Goal: Task Accomplishment & Management: Complete application form

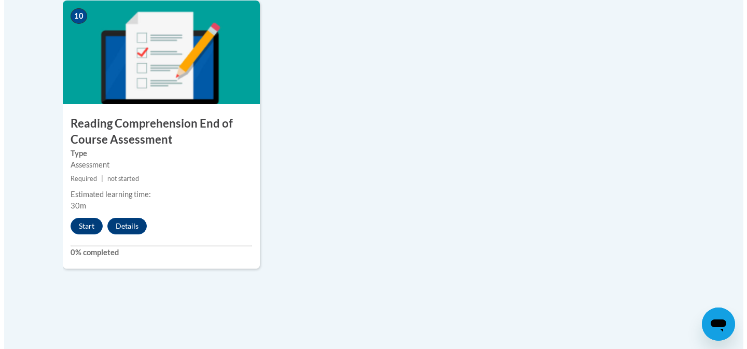
scroll to position [1226, 0]
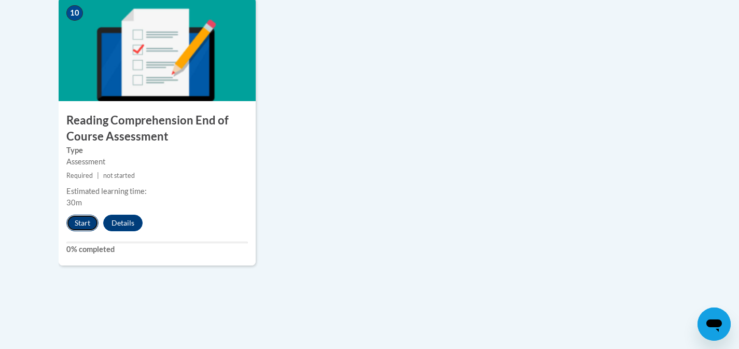
click at [74, 215] on button "Start" at bounding box center [82, 223] width 32 height 17
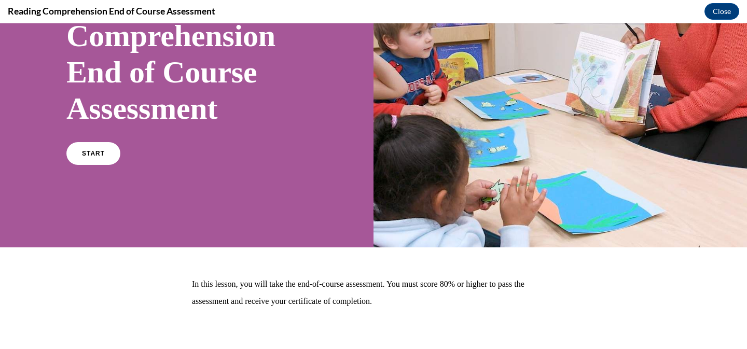
scroll to position [147, 0]
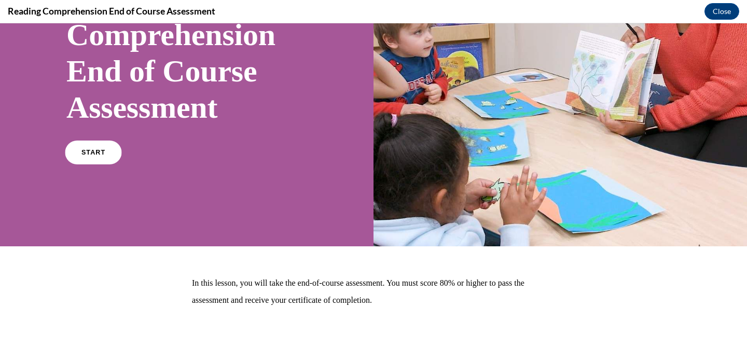
click at [114, 151] on link "START" at bounding box center [93, 153] width 57 height 24
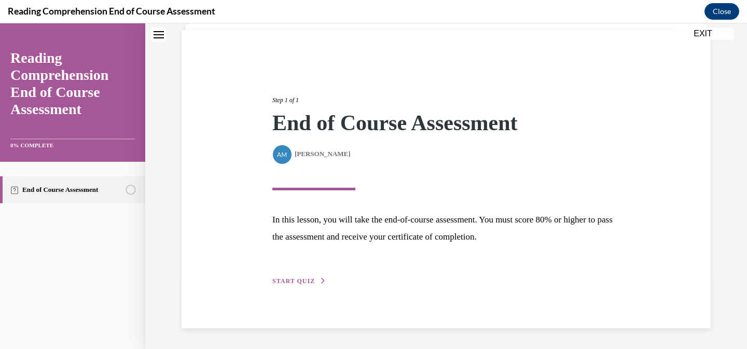
scroll to position [72, 0]
click at [311, 273] on div "Step 1 of 1 End of Course Assessment By Alexander Mackey Alexander Mackey In th…" at bounding box center [446, 179] width 363 height 215
click at [306, 286] on div "Step 1 of 1 End of Course Assessment By Alexander Mackey Alexander Mackey In th…" at bounding box center [446, 179] width 363 height 215
click at [299, 281] on span "START QUIZ" at bounding box center [293, 281] width 43 height 7
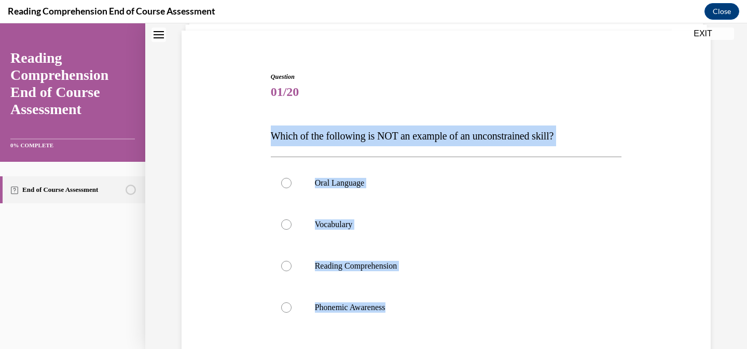
drag, startPoint x: 400, startPoint y: 308, endPoint x: 265, endPoint y: 138, distance: 217.2
click at [268, 138] on div "Question 01/20 Which of the following is NOT an example of an unconstrained ski…" at bounding box center [446, 257] width 357 height 401
copy div "Which of the following is NOT an example of an unconstrained skill? Oral Langua…"
click at [318, 294] on label "Phonemic Awareness" at bounding box center [446, 308] width 351 height 42
click at [292, 303] on input "Phonemic Awareness" at bounding box center [286, 308] width 10 height 10
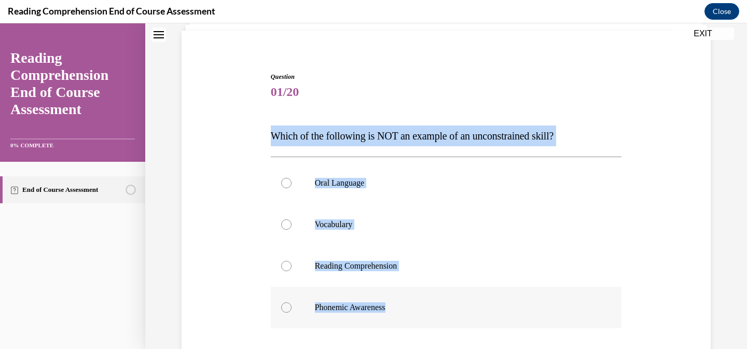
radio input "true"
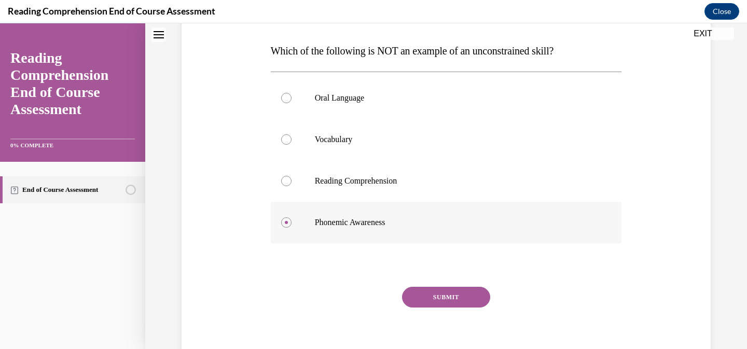
scroll to position [201, 0]
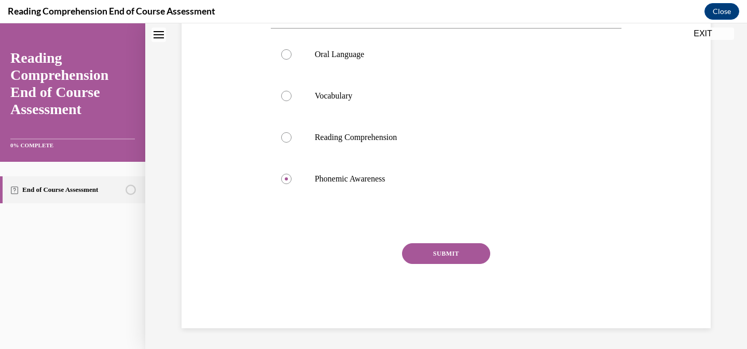
click at [431, 256] on button "SUBMIT" at bounding box center [446, 253] width 88 height 21
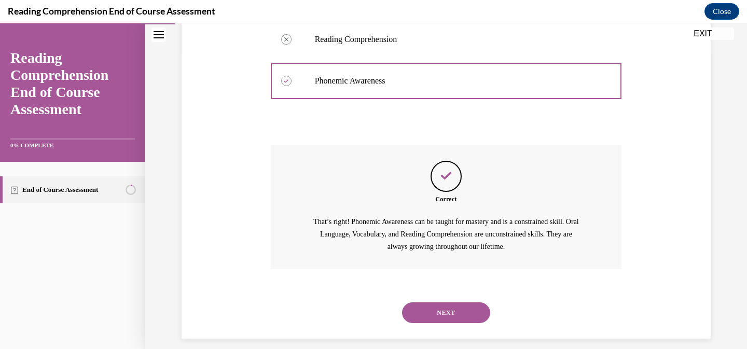
scroll to position [309, 0]
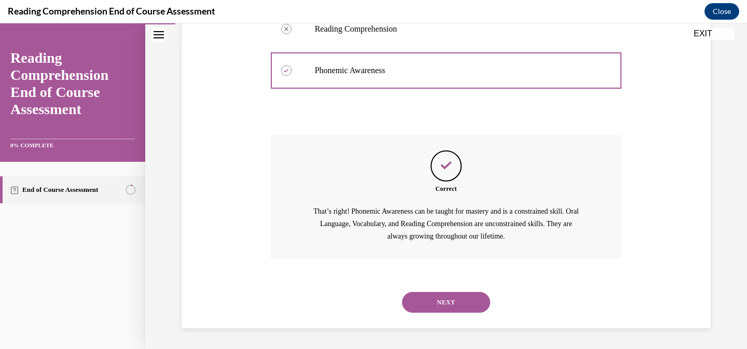
click at [437, 296] on button "NEXT" at bounding box center [446, 302] width 88 height 21
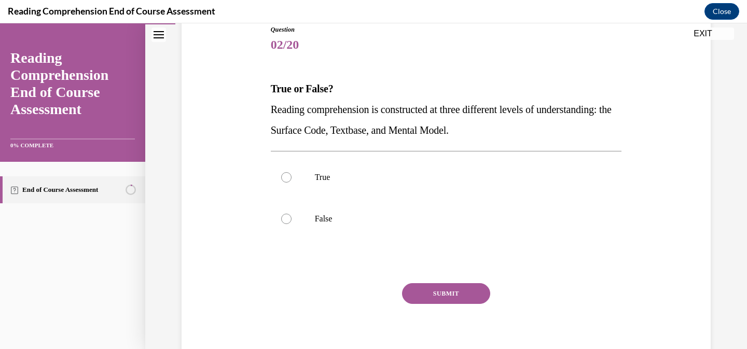
scroll to position [120, 0]
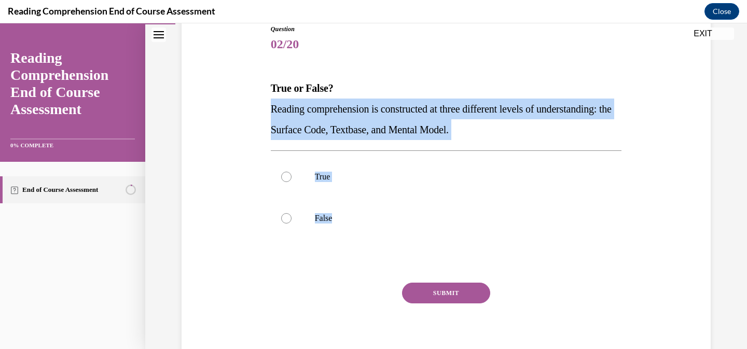
drag, startPoint x: 349, startPoint y: 225, endPoint x: 262, endPoint y: 100, distance: 152.2
click at [262, 100] on div "Question 02/20 True or False? Reading comprehension is constructed at three dif…" at bounding box center [446, 180] width 535 height 375
copy div "Reading comprehension is constructed at three different levels of understanding…"
click at [305, 182] on label "True" at bounding box center [446, 177] width 351 height 42
click at [292, 182] on input "True" at bounding box center [286, 177] width 10 height 10
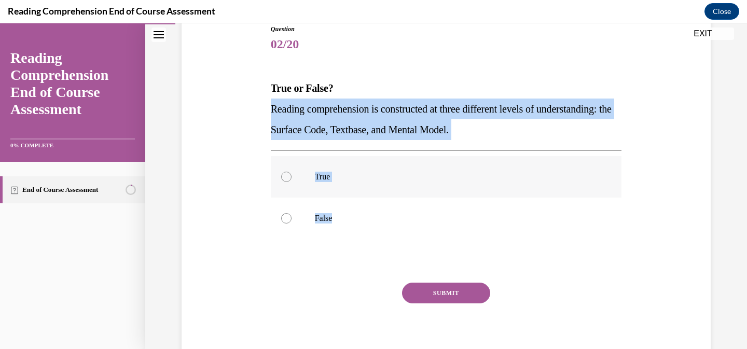
radio input "true"
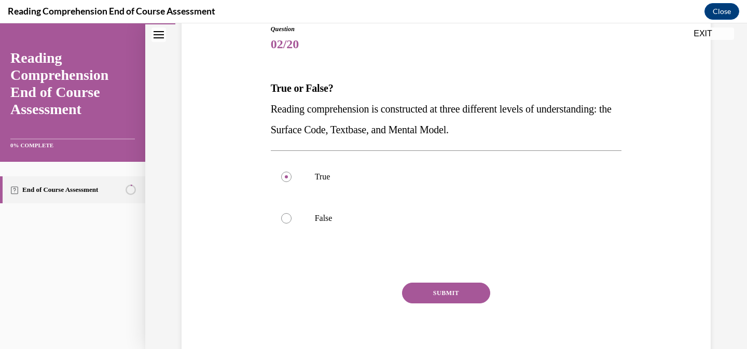
click at [422, 290] on button "SUBMIT" at bounding box center [446, 293] width 88 height 21
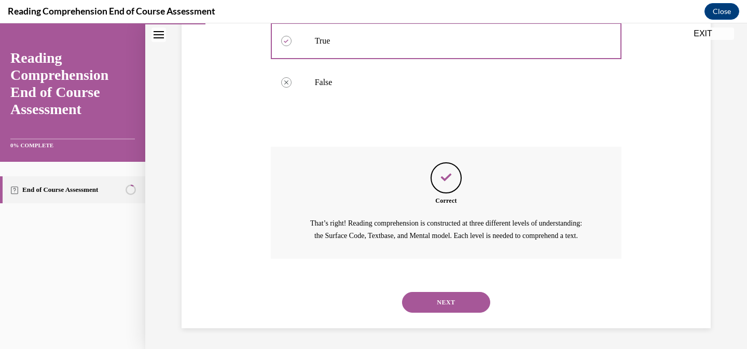
scroll to position [268, 0]
click at [429, 300] on button "NEXT" at bounding box center [446, 302] width 88 height 21
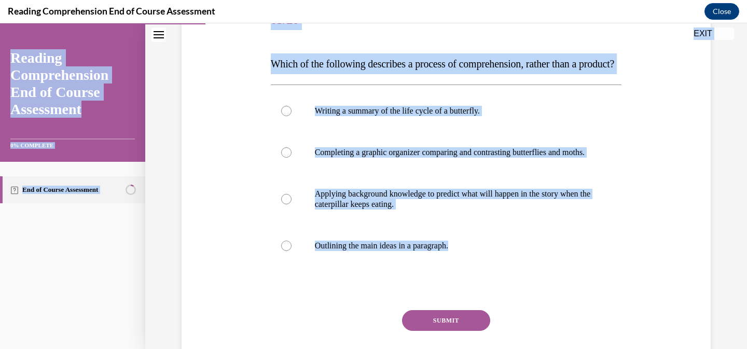
scroll to position [26, 0]
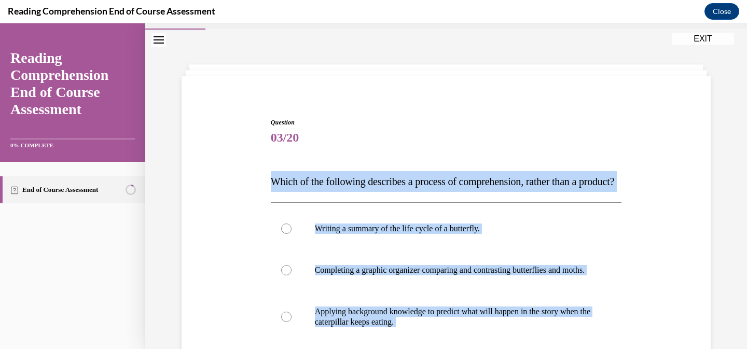
drag, startPoint x: 465, startPoint y: 187, endPoint x: 266, endPoint y: 184, distance: 198.8
click at [271, 184] on div "Question 03/20 Which of the following describes a process of comprehension, rat…" at bounding box center [446, 315] width 351 height 395
copy div "Which of the following describes a process of comprehension, rather than a prod…"
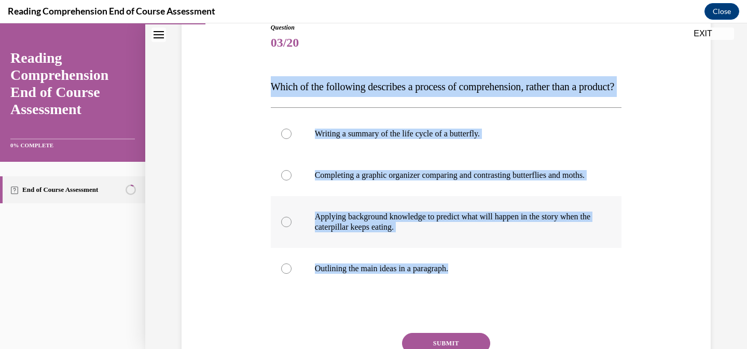
click at [364, 232] on p "Applying background knowledge to predict what will happen in the story when the…" at bounding box center [455, 222] width 281 height 21
click at [292, 227] on input "Applying background knowledge to predict what will happen in the story when the…" at bounding box center [286, 222] width 10 height 10
radio input "true"
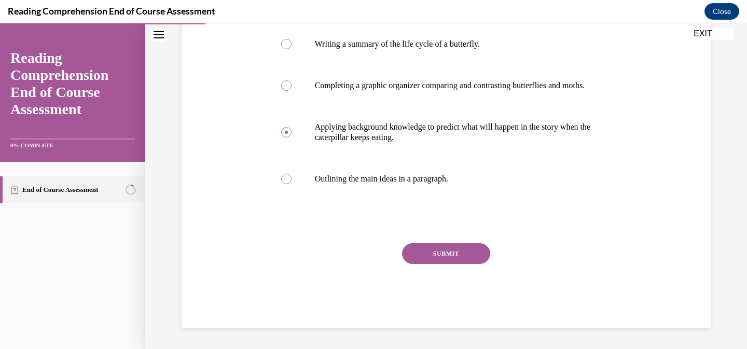
click at [431, 250] on button "SUBMIT" at bounding box center [446, 253] width 88 height 21
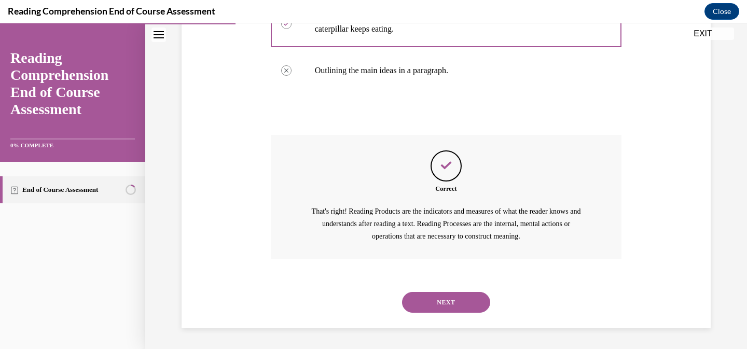
scroll to position [351, 0]
click at [435, 304] on button "NEXT" at bounding box center [446, 302] width 88 height 21
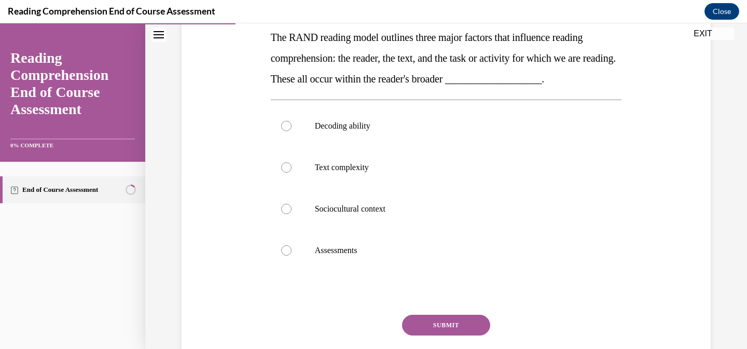
scroll to position [171, 0]
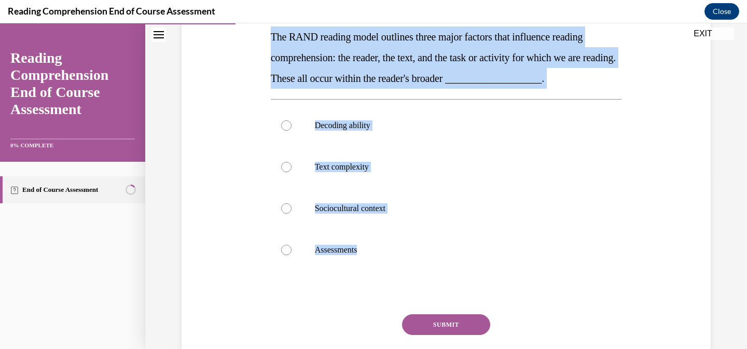
drag, startPoint x: 364, startPoint y: 253, endPoint x: 259, endPoint y: 37, distance: 239.5
click at [259, 37] on div "Question 04/20 The RAND reading model outlines three major factors that influen…" at bounding box center [446, 171] width 535 height 458
copy div "The RAND reading model outlines three major factors that influence reading comp…"
click at [344, 201] on label "Sociocultural context" at bounding box center [446, 209] width 351 height 42
click at [292, 203] on input "Sociocultural context" at bounding box center [286, 208] width 10 height 10
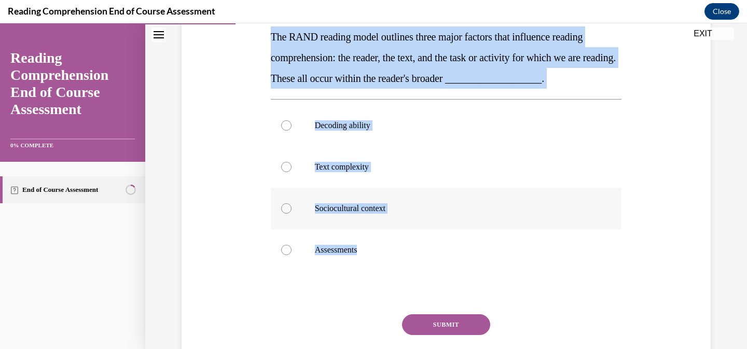
radio input "true"
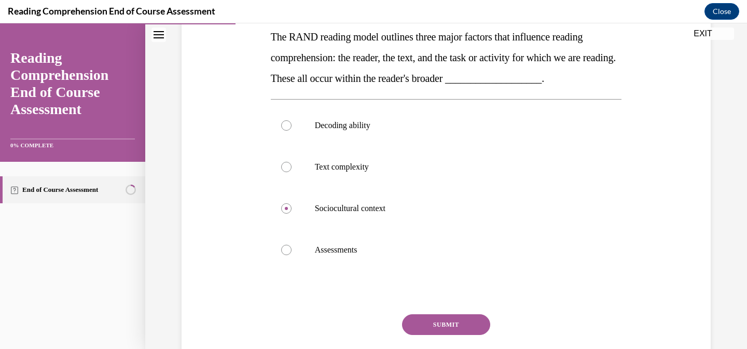
click at [421, 325] on button "SUBMIT" at bounding box center [446, 324] width 88 height 21
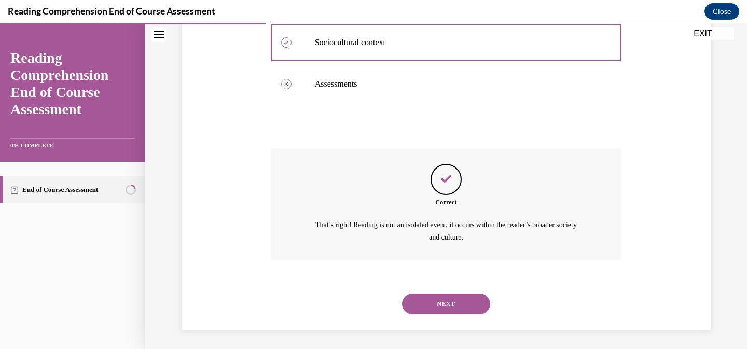
scroll to position [338, 0]
click at [447, 296] on button "NEXT" at bounding box center [446, 303] width 88 height 21
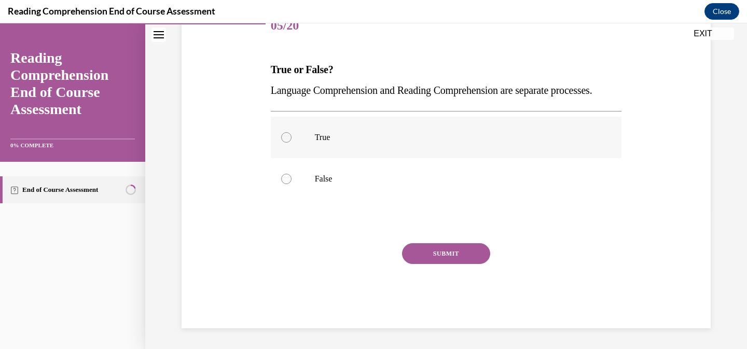
scroll to position [149, 0]
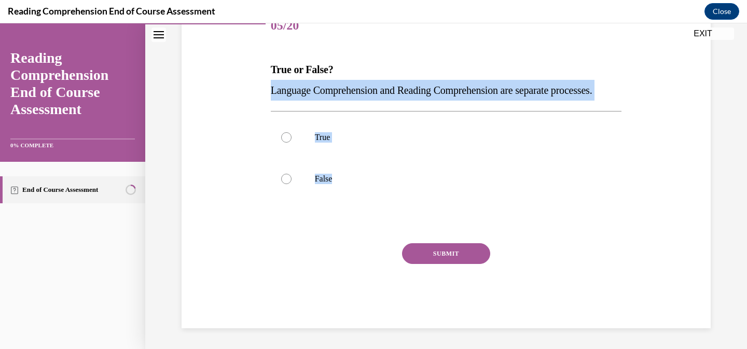
drag, startPoint x: 350, startPoint y: 191, endPoint x: 258, endPoint y: 86, distance: 140.5
click at [258, 85] on div "Question 05/20 True or False? Language Comprehension and Reading Comprehension …" at bounding box center [446, 152] width 535 height 354
copy div "Language Comprehension and Reading Comprehension are separate processes. True F…"
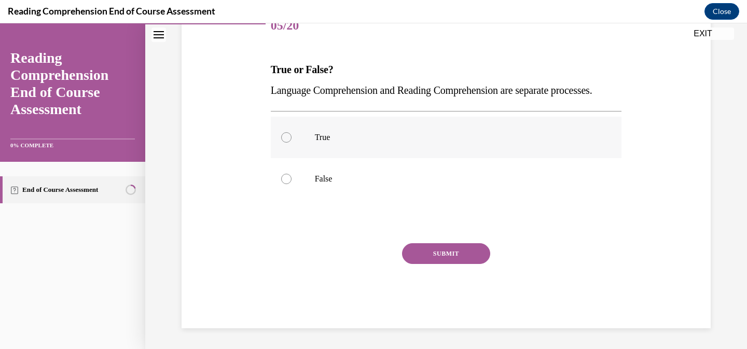
click at [327, 143] on p "True" at bounding box center [455, 137] width 281 height 10
click at [292, 143] on input "True" at bounding box center [286, 137] width 10 height 10
radio input "true"
click at [425, 261] on button "SUBMIT" at bounding box center [446, 253] width 88 height 21
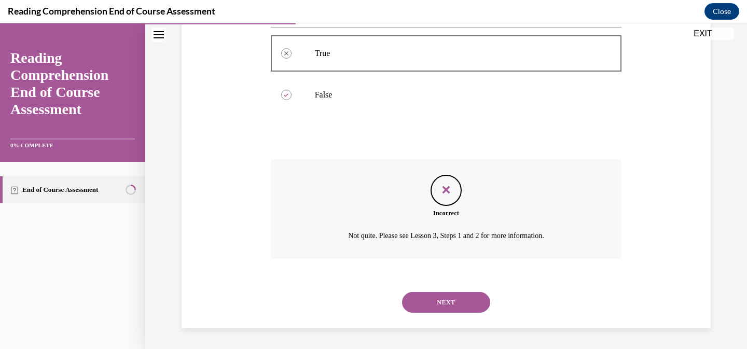
scroll to position [243, 0]
click at [428, 298] on button "NEXT" at bounding box center [446, 302] width 88 height 21
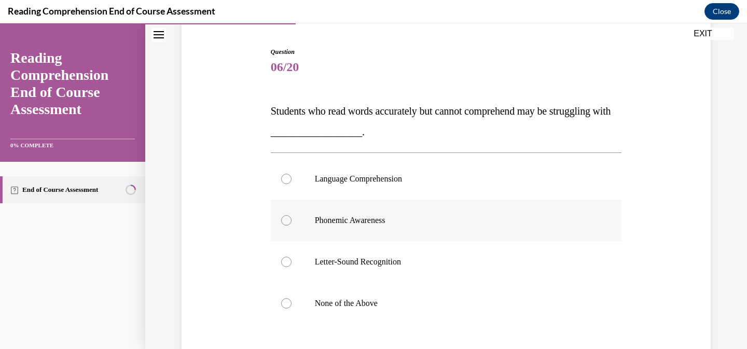
scroll to position [97, 0]
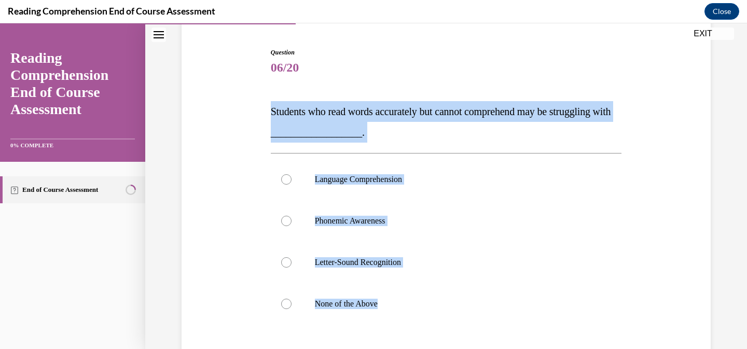
drag, startPoint x: 403, startPoint y: 310, endPoint x: 263, endPoint y: 120, distance: 235.3
click at [263, 120] on div "Question 06/20 Students who read words accurately but cannot comprehend may be …" at bounding box center [446, 235] width 535 height 437
copy div "Students who read words accurately but cannot comprehend may be struggling with…"
click at [330, 186] on label "Language Comprehension" at bounding box center [446, 180] width 351 height 42
click at [292, 185] on input "Language Comprehension" at bounding box center [286, 179] width 10 height 10
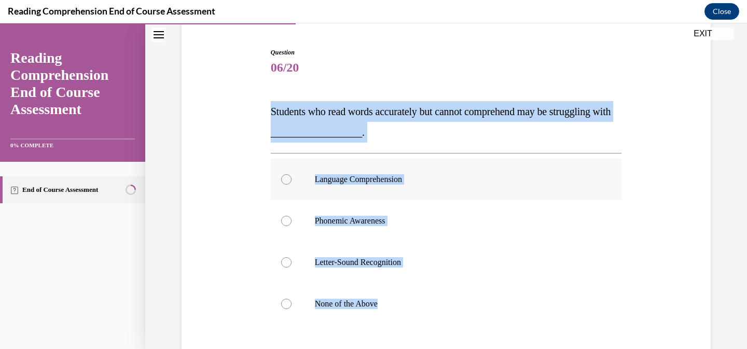
radio input "true"
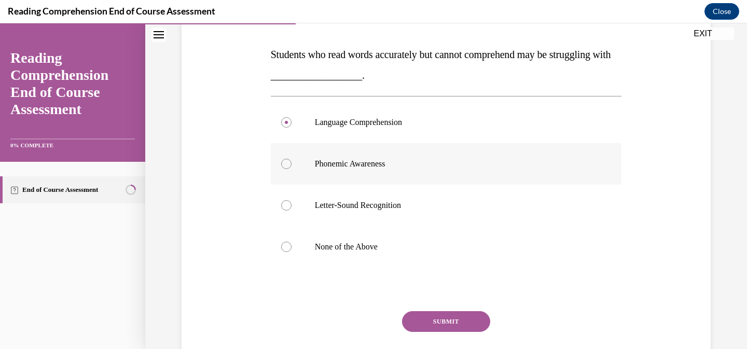
scroll to position [222, 0]
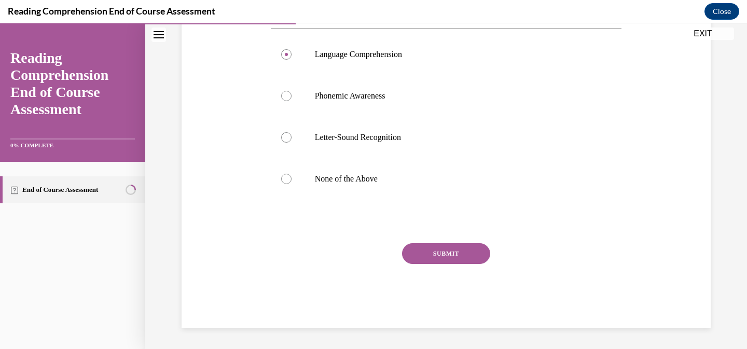
click at [414, 252] on button "SUBMIT" at bounding box center [446, 253] width 88 height 21
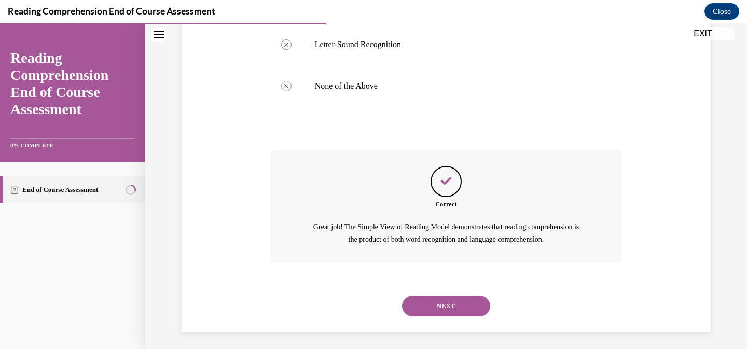
scroll to position [318, 0]
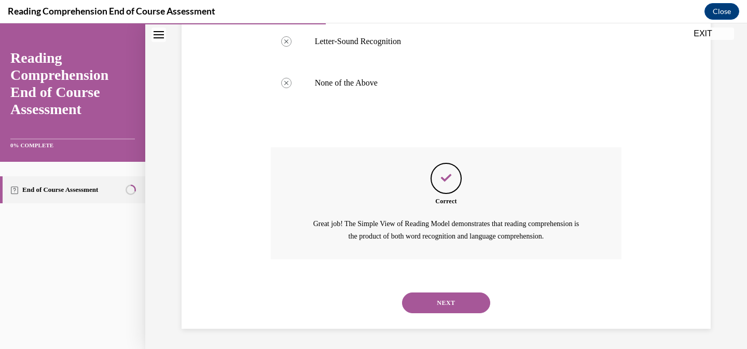
click at [429, 297] on button "NEXT" at bounding box center [446, 303] width 88 height 21
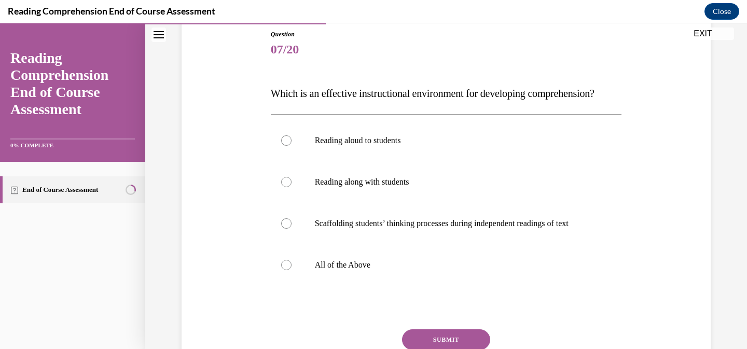
scroll to position [117, 0]
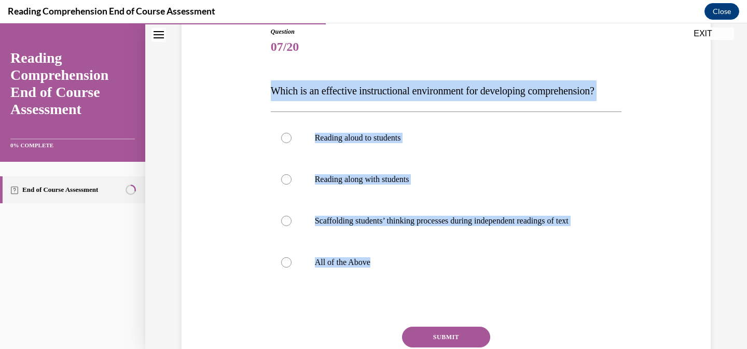
drag, startPoint x: 401, startPoint y: 283, endPoint x: 254, endPoint y: 89, distance: 243.7
click at [254, 89] on div "Question 07/20 Which is an effective instructional environment for developing c…" at bounding box center [446, 204] width 535 height 416
copy div "Which is an effective instructional environment for developing comprehension? R…"
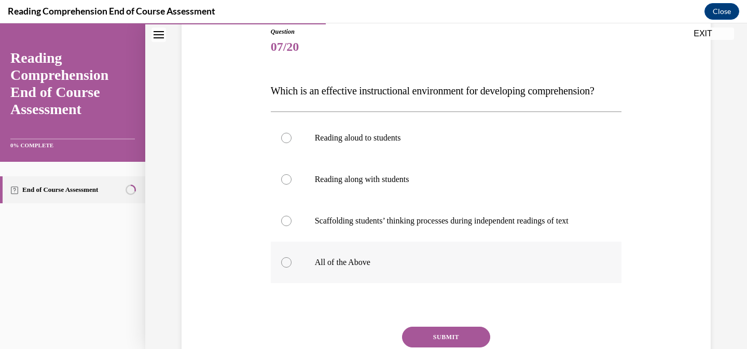
click at [304, 283] on label "All of the Above" at bounding box center [446, 263] width 351 height 42
click at [292, 268] on input "All of the Above" at bounding box center [286, 262] width 10 height 10
radio input "true"
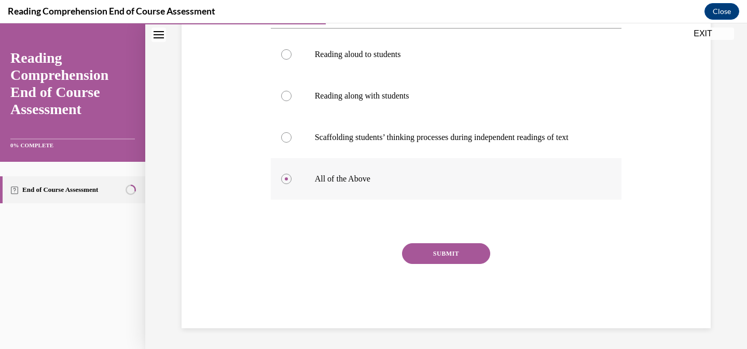
scroll to position [222, 0]
click at [416, 257] on button "SUBMIT" at bounding box center [446, 253] width 88 height 21
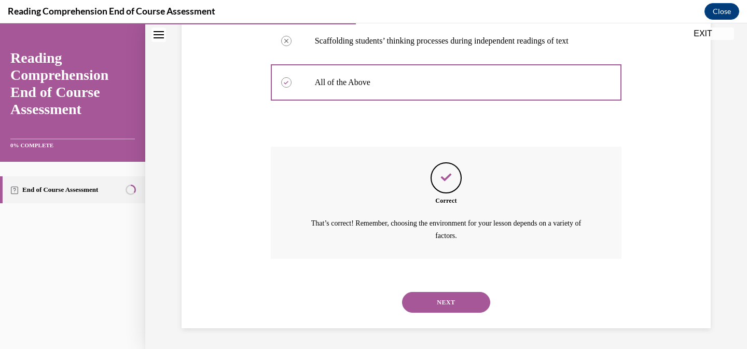
scroll to position [318, 0]
click at [425, 300] on button "NEXT" at bounding box center [446, 302] width 88 height 21
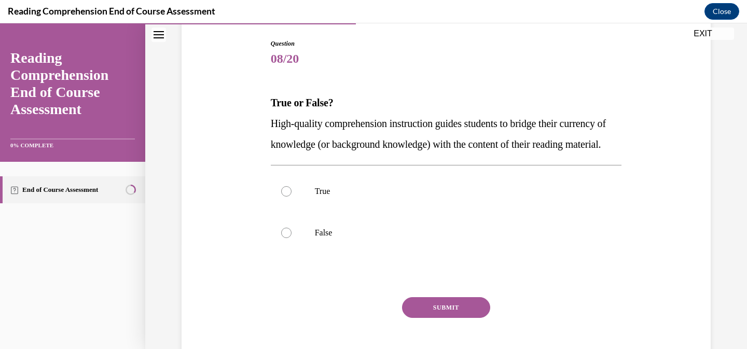
scroll to position [114, 0]
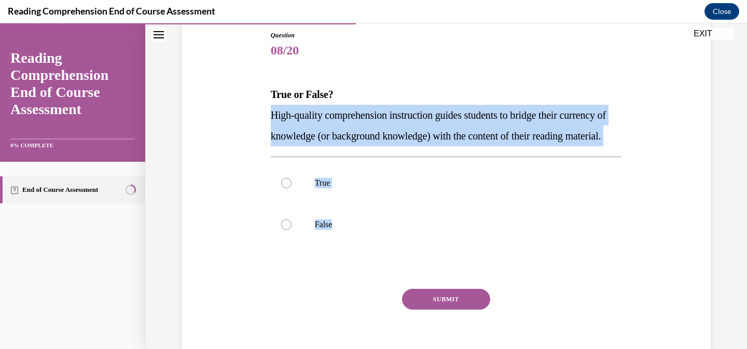
drag, startPoint x: 344, startPoint y: 246, endPoint x: 262, endPoint y: 114, distance: 156.1
click at [262, 114] on div "Question 08/20 True or False? High-quality comprehension instruction guides stu…" at bounding box center [446, 186] width 535 height 375
copy div "High-quality comprehension instruction guides students to bridge their currency…"
click at [321, 226] on label "False" at bounding box center [446, 225] width 351 height 42
click at [292, 226] on input "False" at bounding box center [286, 225] width 10 height 10
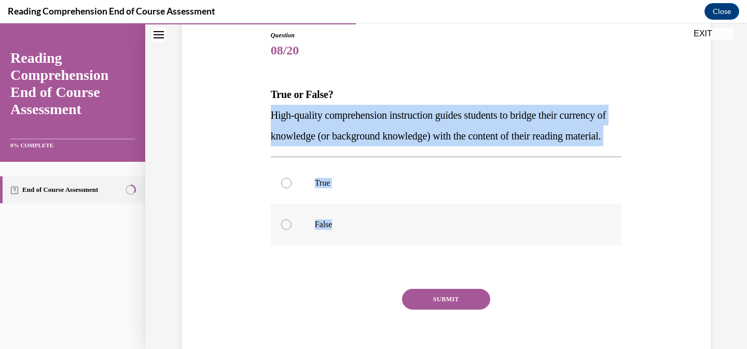
radio input "true"
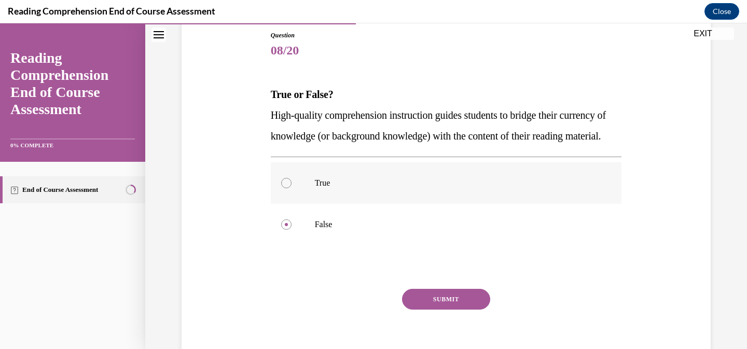
click at [322, 188] on p "True" at bounding box center [455, 183] width 281 height 10
click at [292, 188] on input "True" at bounding box center [286, 183] width 10 height 10
radio input "true"
click at [443, 310] on button "SUBMIT" at bounding box center [446, 299] width 88 height 21
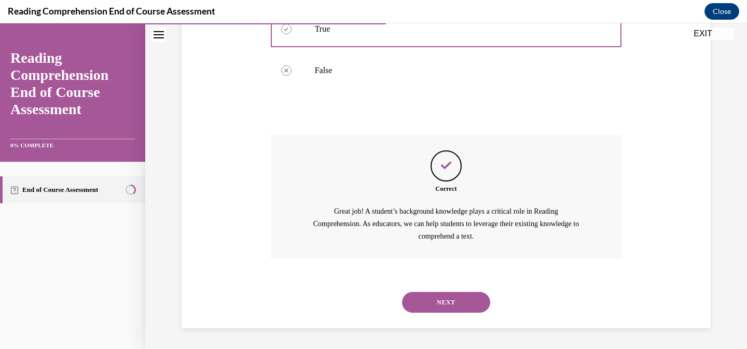
scroll to position [289, 0]
click at [451, 308] on button "NEXT" at bounding box center [446, 302] width 88 height 21
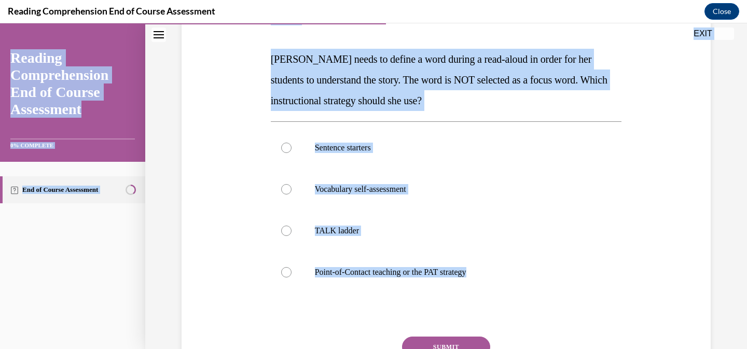
scroll to position [45, 0]
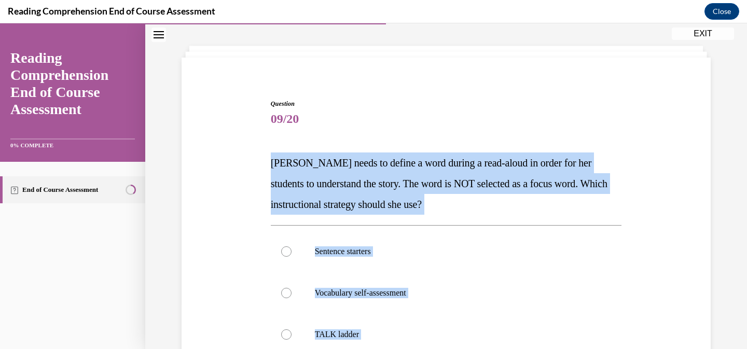
drag, startPoint x: 491, startPoint y: 241, endPoint x: 266, endPoint y: 159, distance: 240.2
click at [268, 159] on div "Question 09/20 Mrs. Ivie needs to define a word during a read-aloud in order fo…" at bounding box center [446, 305] width 357 height 442
copy div "Mrs. Ivie needs to define a word during a read-aloud in order for her students …"
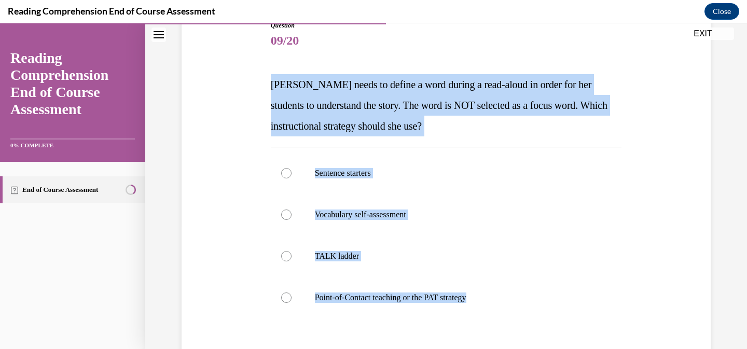
scroll to position [126, 0]
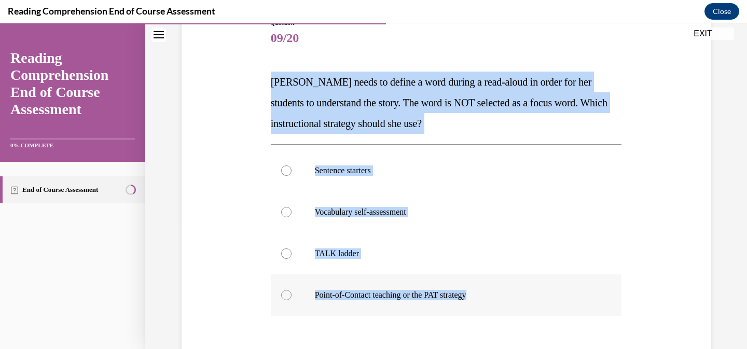
click at [327, 305] on label "Point-of-Contact teaching or the PAT strategy" at bounding box center [446, 296] width 351 height 42
click at [292, 300] on input "Point-of-Contact teaching or the PAT strategy" at bounding box center [286, 295] width 10 height 10
radio input "true"
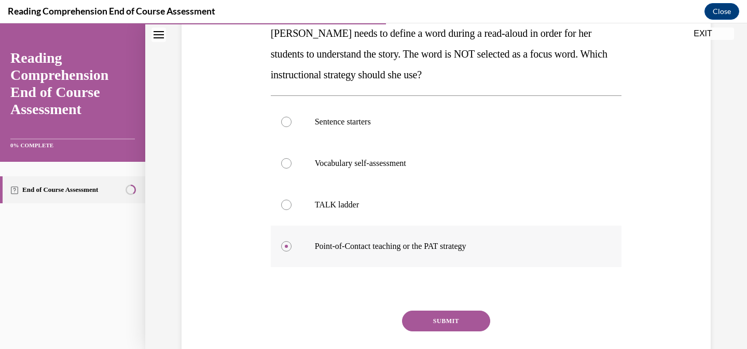
scroll to position [242, 0]
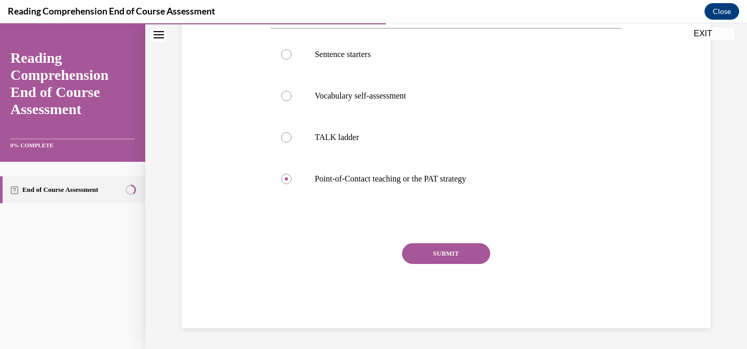
click at [423, 261] on button "SUBMIT" at bounding box center [446, 253] width 88 height 21
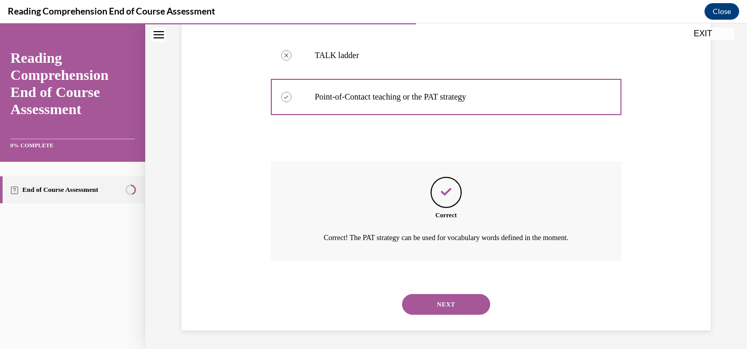
scroll to position [326, 0]
click at [444, 299] on button "NEXT" at bounding box center [446, 302] width 88 height 21
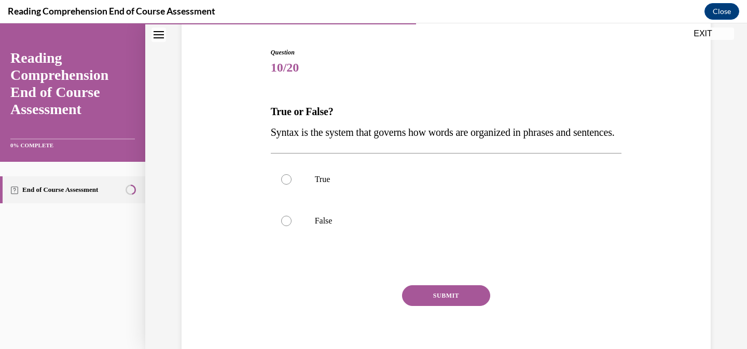
scroll to position [95, 0]
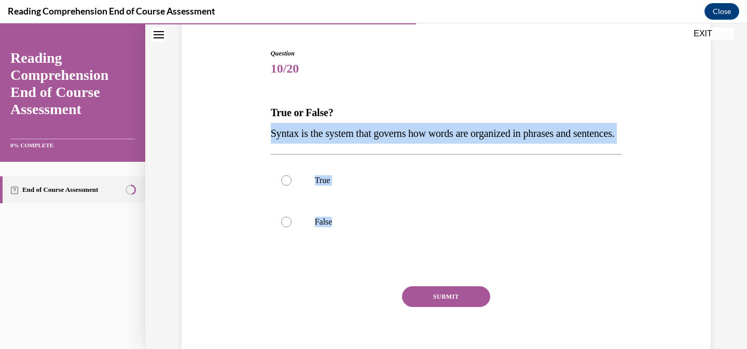
drag, startPoint x: 351, startPoint y: 244, endPoint x: 256, endPoint y: 139, distance: 141.4
click at [256, 139] on div "Question 10/20 True or False? Syntax is the system that governs how words are o…" at bounding box center [446, 195] width 535 height 354
copy div "Syntax is the system that governs how words are organized in phrases and senten…"
click at [281, 186] on div at bounding box center [286, 180] width 10 height 10
click at [281, 186] on input "True" at bounding box center [286, 180] width 10 height 10
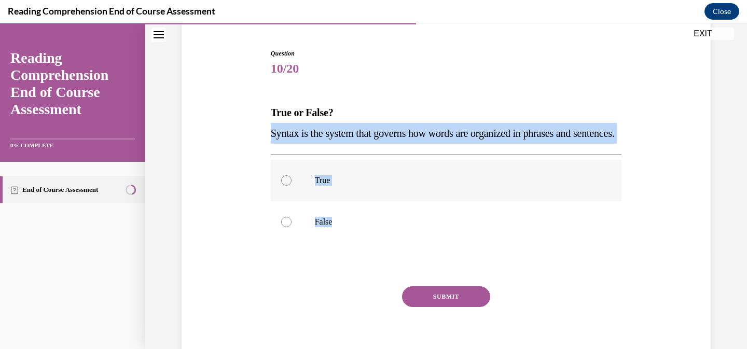
radio input "true"
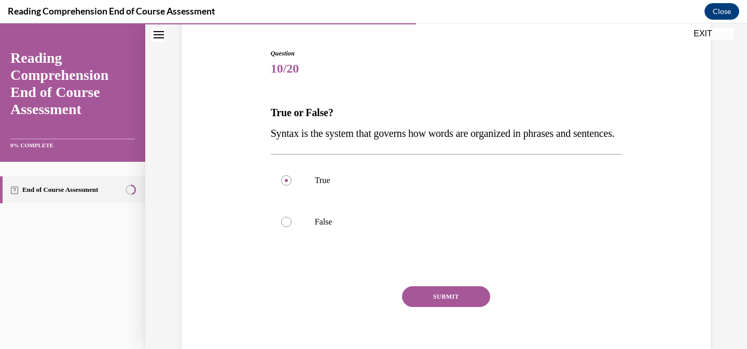
click at [451, 307] on button "SUBMIT" at bounding box center [446, 296] width 88 height 21
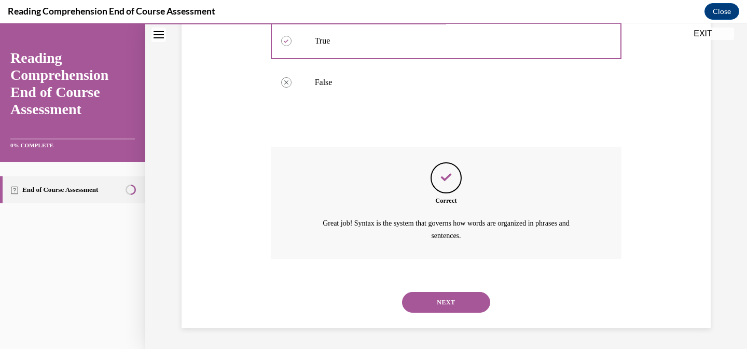
scroll to position [255, 0]
click at [456, 303] on button "NEXT" at bounding box center [446, 302] width 88 height 21
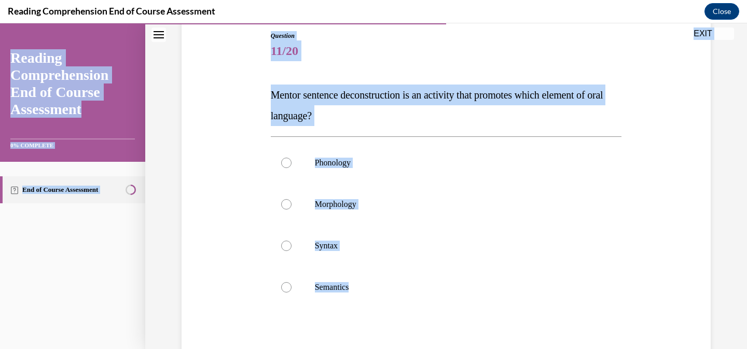
scroll to position [72, 0]
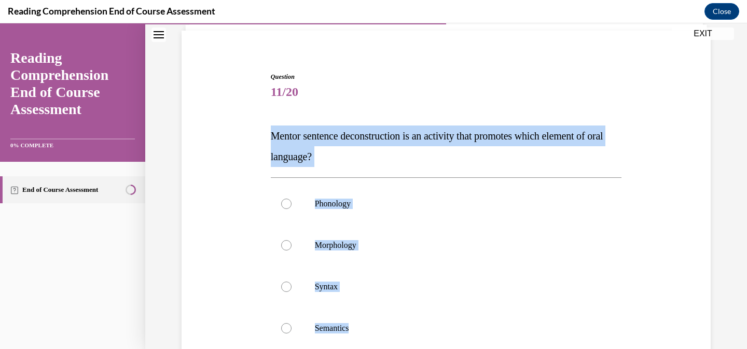
drag, startPoint x: 365, startPoint y: 222, endPoint x: 259, endPoint y: 127, distance: 142.2
click at [259, 127] on div "Question 11/20 Mentor sentence deconstruction is an activity that promotes whic…" at bounding box center [446, 259] width 535 height 437
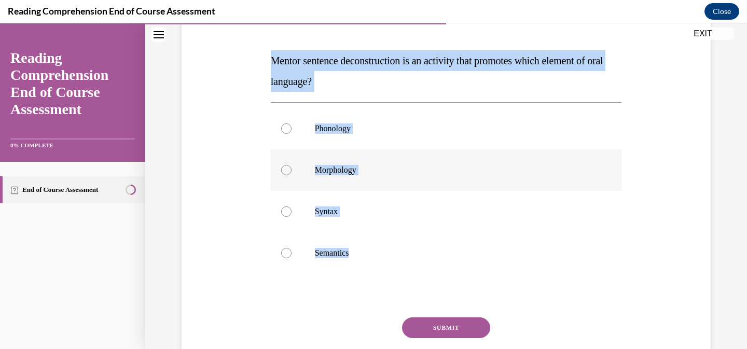
scroll to position [148, 0]
click at [338, 214] on p "Syntax" at bounding box center [455, 211] width 281 height 10
click at [292, 214] on input "Syntax" at bounding box center [286, 211] width 10 height 10
radio input "true"
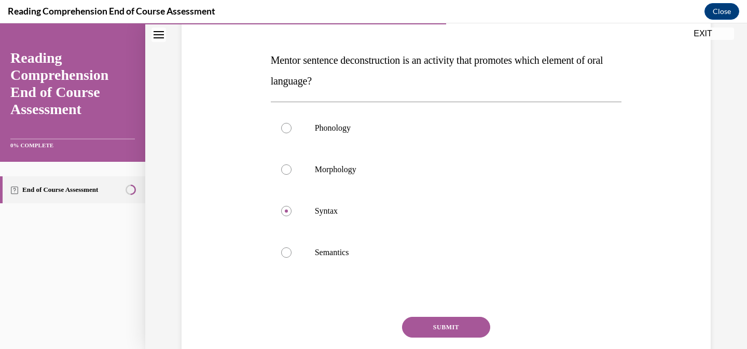
click at [456, 327] on button "SUBMIT" at bounding box center [446, 327] width 88 height 21
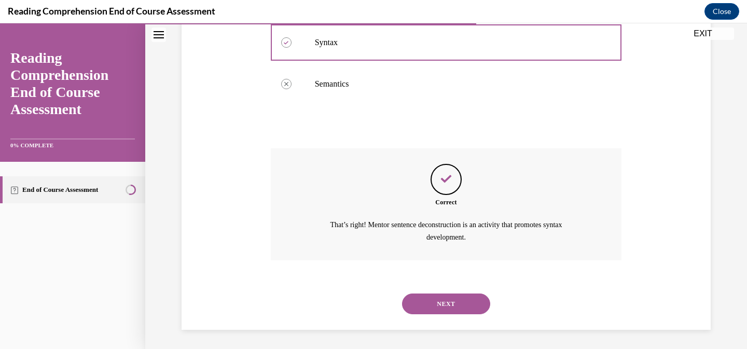
scroll to position [318, 0]
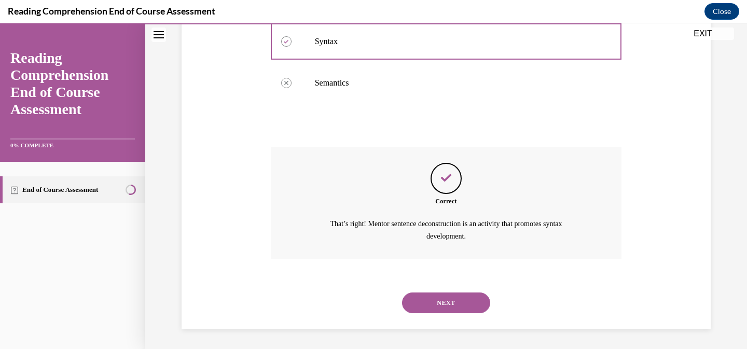
click at [459, 306] on button "NEXT" at bounding box center [446, 303] width 88 height 21
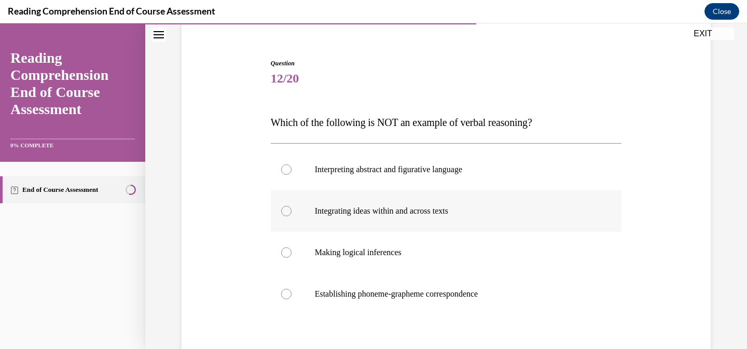
scroll to position [90, 0]
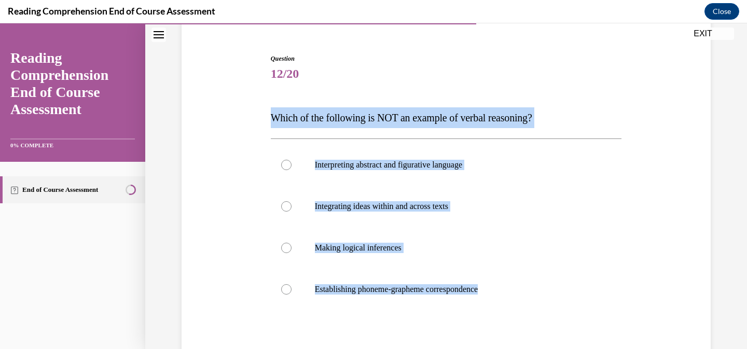
drag, startPoint x: 520, startPoint y: 286, endPoint x: 263, endPoint y: 126, distance: 303.0
click at [263, 126] on div "Question 12/20 Which of the following is NOT an example of verbal reasoning? In…" at bounding box center [446, 231] width 535 height 416
click at [319, 291] on p "Establishing phoneme-grapheme correspondence" at bounding box center [455, 289] width 281 height 10
click at [292, 291] on input "Establishing phoneme-grapheme correspondence" at bounding box center [286, 289] width 10 height 10
radio input "true"
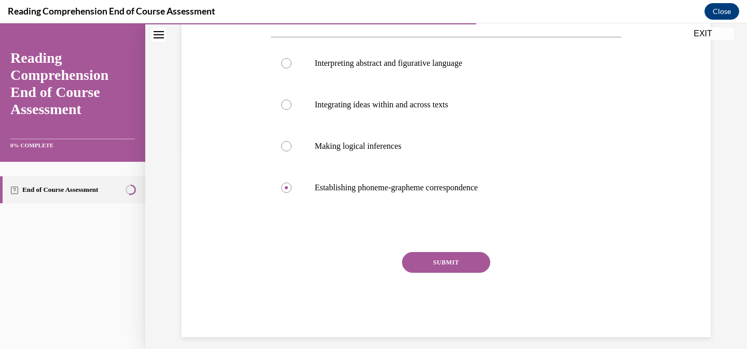
click at [418, 267] on button "SUBMIT" at bounding box center [446, 262] width 88 height 21
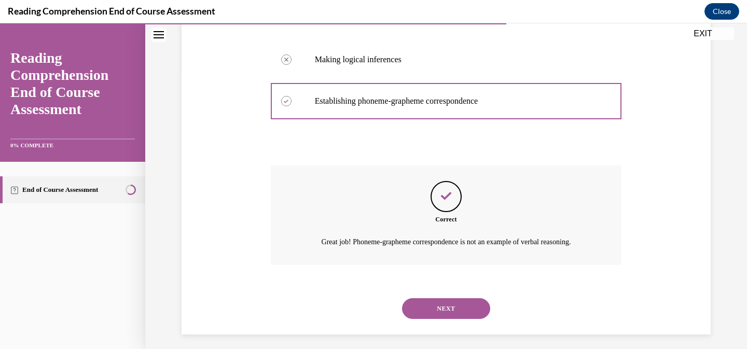
scroll to position [285, 0]
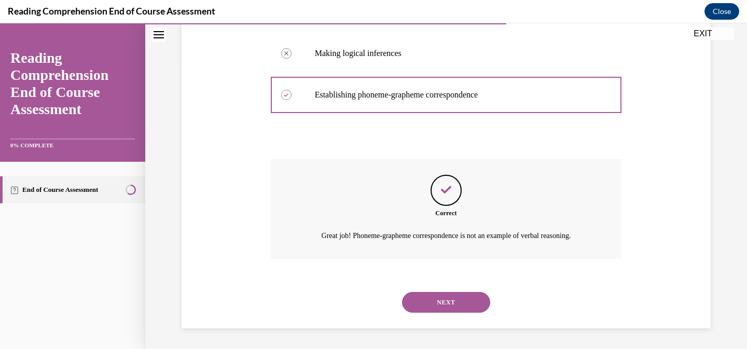
click at [431, 303] on button "NEXT" at bounding box center [446, 302] width 88 height 21
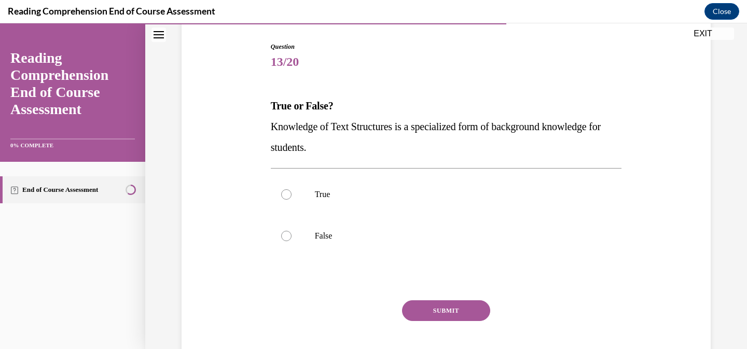
scroll to position [106, 0]
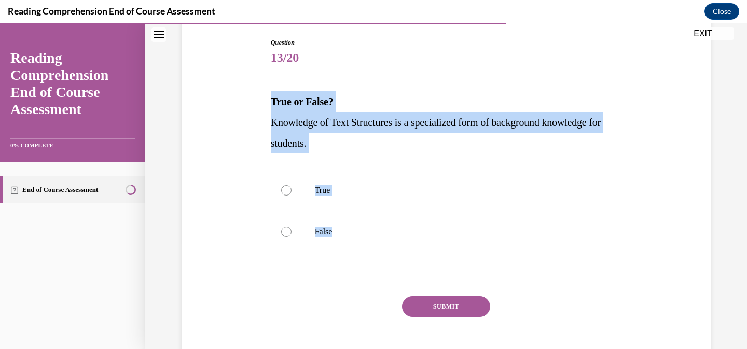
drag, startPoint x: 339, startPoint y: 229, endPoint x: 261, endPoint y: 105, distance: 146.7
click at [261, 104] on div "Question 13/20 True or False? Knowledge of Text Structures is a specialized for…" at bounding box center [446, 194] width 535 height 375
click at [299, 183] on label "True" at bounding box center [446, 191] width 351 height 42
click at [292, 185] on input "True" at bounding box center [286, 190] width 10 height 10
radio input "true"
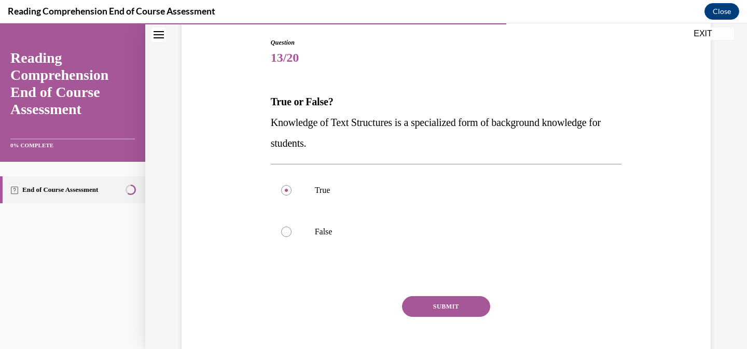
click at [437, 310] on button "SUBMIT" at bounding box center [446, 306] width 88 height 21
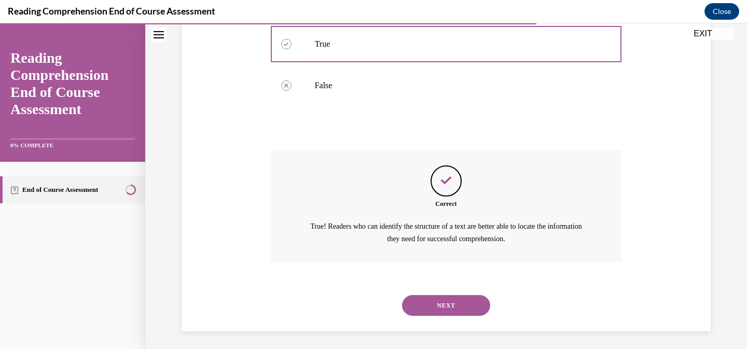
scroll to position [255, 0]
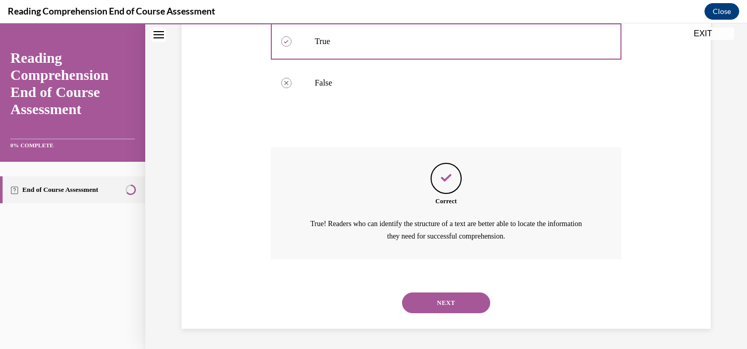
click at [447, 303] on button "NEXT" at bounding box center [446, 303] width 88 height 21
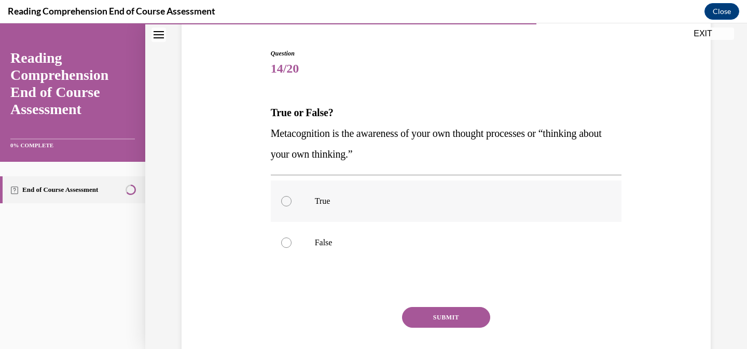
scroll to position [97, 0]
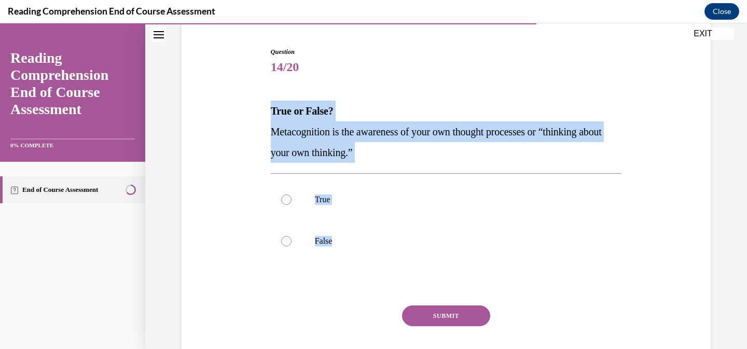
drag, startPoint x: 346, startPoint y: 236, endPoint x: 259, endPoint y: 118, distance: 146.7
click at [259, 117] on div "Question 14/20 True or False? Metacognition is the awareness of your own though…" at bounding box center [446, 203] width 535 height 375
click at [292, 204] on label "True" at bounding box center [446, 200] width 351 height 42
click at [292, 204] on input "True" at bounding box center [286, 200] width 10 height 10
radio input "true"
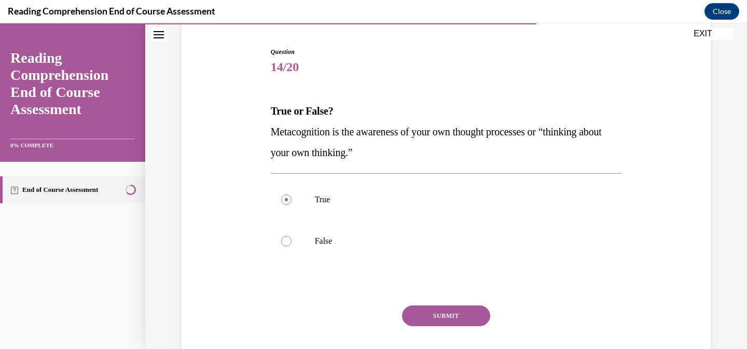
click at [433, 306] on button "SUBMIT" at bounding box center [446, 316] width 88 height 21
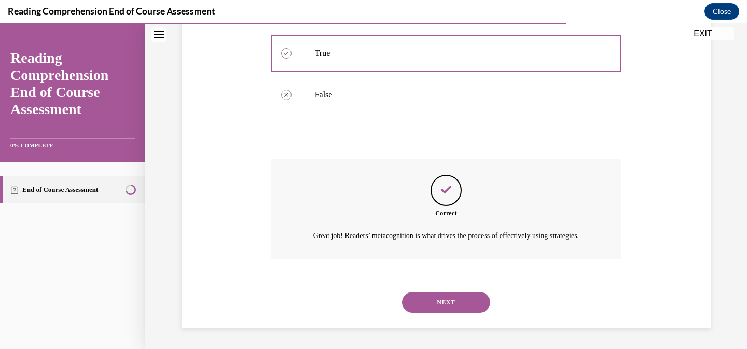
scroll to position [255, 0]
click at [433, 305] on button "NEXT" at bounding box center [446, 302] width 88 height 21
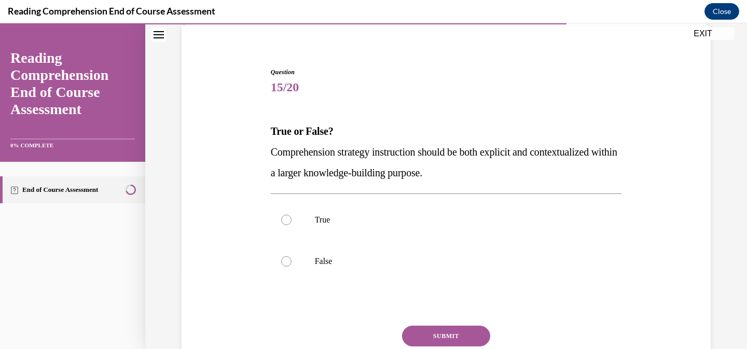
scroll to position [100, 0]
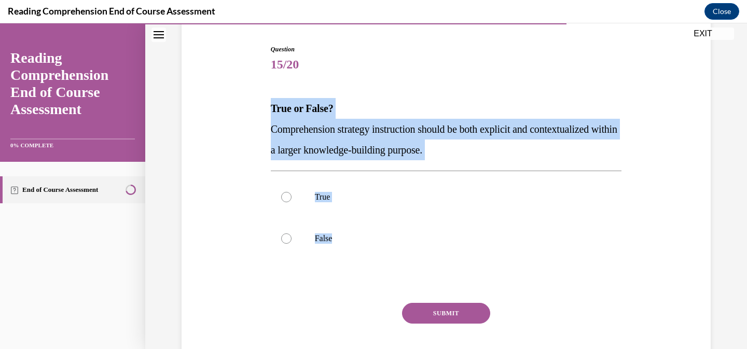
drag, startPoint x: 349, startPoint y: 239, endPoint x: 262, endPoint y: 116, distance: 150.6
click at [262, 116] on div "Question 15/20 True or False? Comprehension strategy instruction should be both…" at bounding box center [446, 200] width 535 height 375
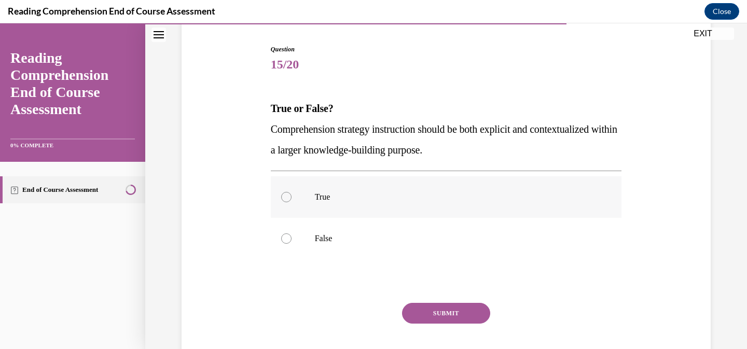
click at [293, 189] on label "True" at bounding box center [446, 197] width 351 height 42
click at [292, 192] on input "True" at bounding box center [286, 197] width 10 height 10
radio input "true"
click at [447, 309] on button "SUBMIT" at bounding box center [446, 313] width 88 height 21
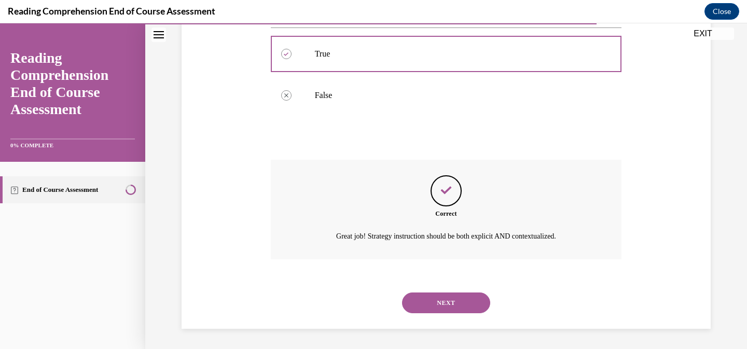
scroll to position [243, 0]
click at [454, 298] on button "NEXT" at bounding box center [446, 302] width 88 height 21
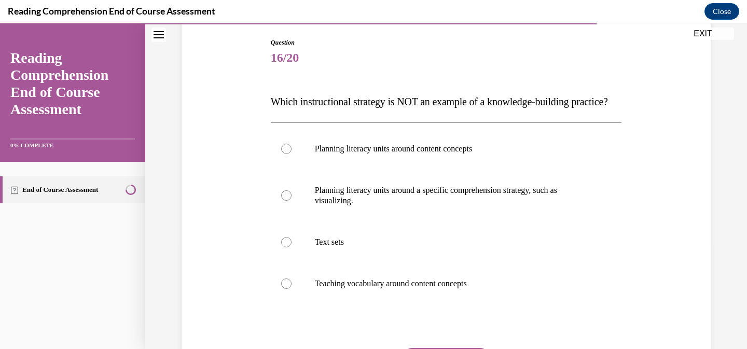
scroll to position [109, 0]
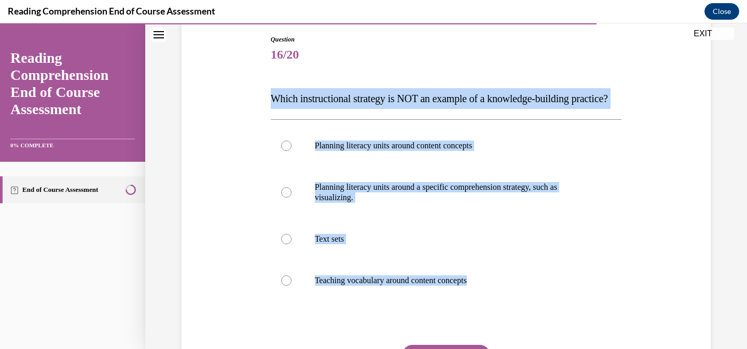
drag, startPoint x: 492, startPoint y: 299, endPoint x: 262, endPoint y: 107, distance: 300.3
click at [262, 107] on div "Question 16/20 Which instructional strategy is NOT an example of a knowledge-bu…" at bounding box center [446, 217] width 535 height 427
click at [368, 203] on p "Planning literacy units around a specific comprehension strategy, such as visua…" at bounding box center [455, 192] width 281 height 21
click at [292, 198] on input "Planning literacy units around a specific comprehension strategy, such as visua…" at bounding box center [286, 192] width 10 height 10
radio input "true"
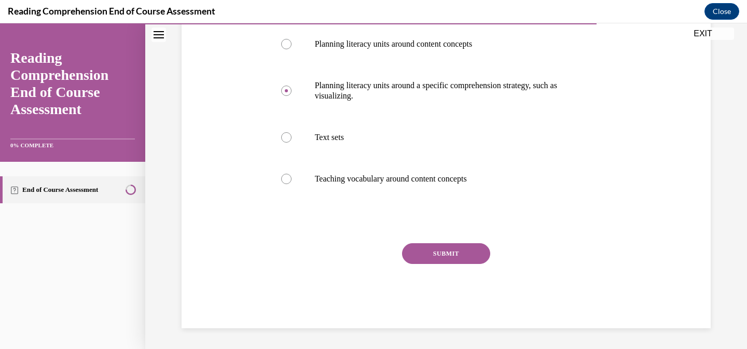
click at [447, 264] on button "SUBMIT" at bounding box center [446, 253] width 88 height 21
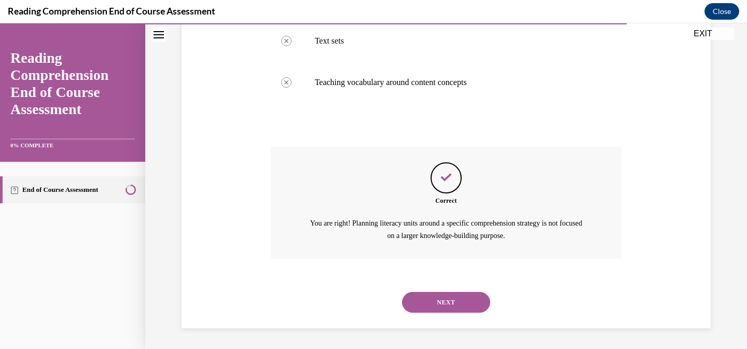
scroll to position [328, 0]
click at [449, 295] on button "NEXT" at bounding box center [446, 302] width 88 height 21
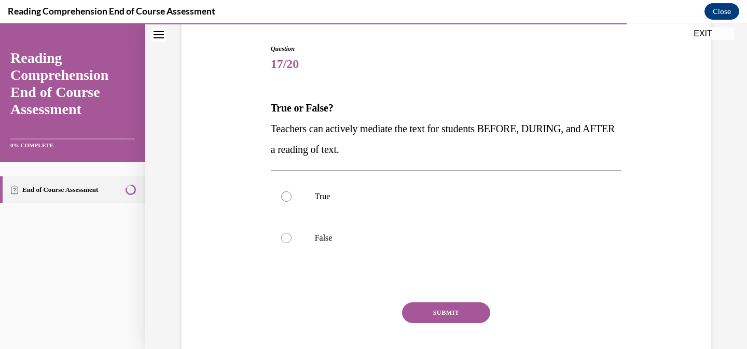
scroll to position [102, 0]
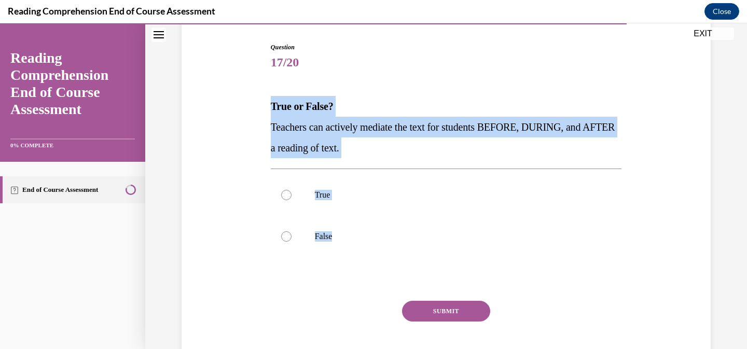
drag, startPoint x: 347, startPoint y: 236, endPoint x: 266, endPoint y: 107, distance: 152.2
click at [271, 107] on div "Question 17/20 True or False? Teachers can actively mediate the text for studen…" at bounding box center [446, 215] width 351 height 344
click at [306, 190] on label "True" at bounding box center [446, 195] width 351 height 42
click at [292, 190] on input "True" at bounding box center [286, 195] width 10 height 10
radio input "true"
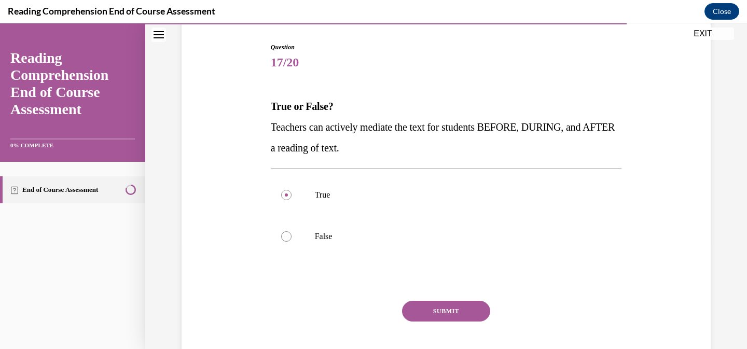
click at [465, 307] on button "SUBMIT" at bounding box center [446, 311] width 88 height 21
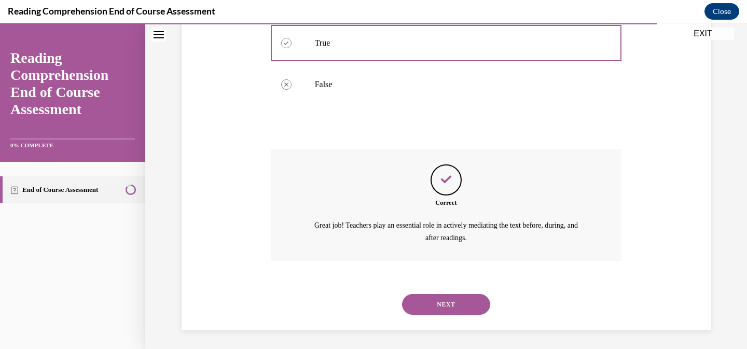
scroll to position [255, 0]
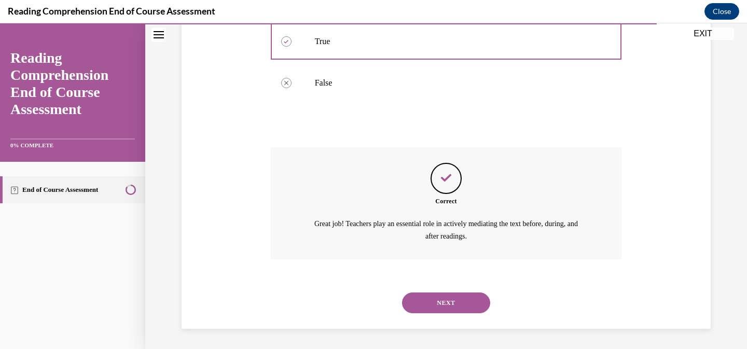
click at [465, 307] on button "NEXT" at bounding box center [446, 303] width 88 height 21
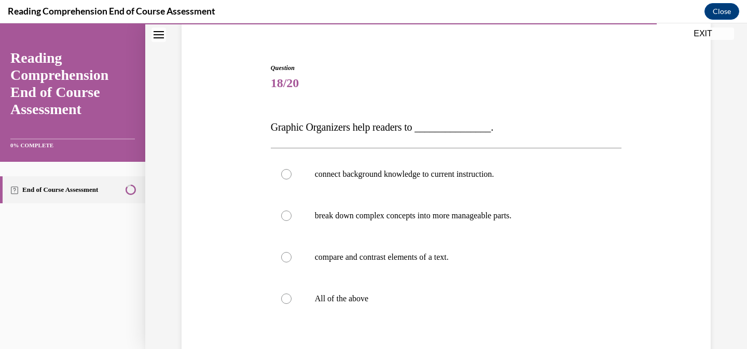
scroll to position [83, 0]
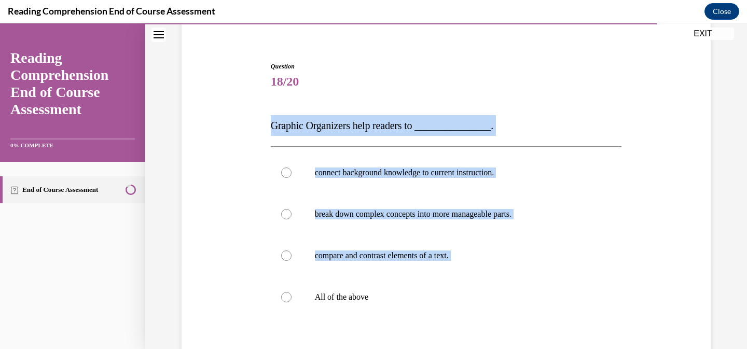
drag, startPoint x: 415, startPoint y: 291, endPoint x: 261, endPoint y: 131, distance: 221.7
click at [261, 131] on div "Question 18/20 Graphic Organizers help readers to _______________. connect back…" at bounding box center [446, 239] width 535 height 416
click at [292, 278] on label "All of the above" at bounding box center [446, 298] width 351 height 42
click at [292, 292] on input "All of the above" at bounding box center [286, 297] width 10 height 10
radio input "true"
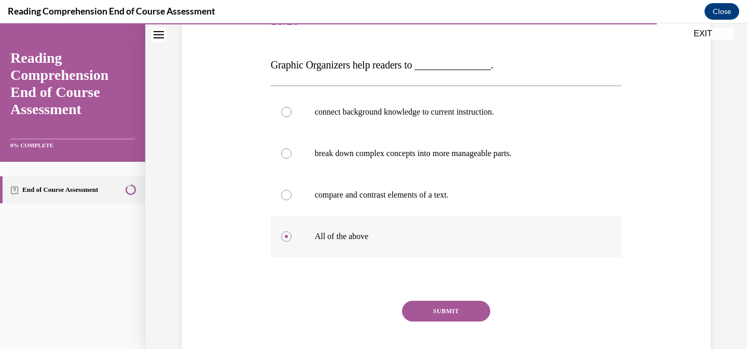
scroll to position [201, 0]
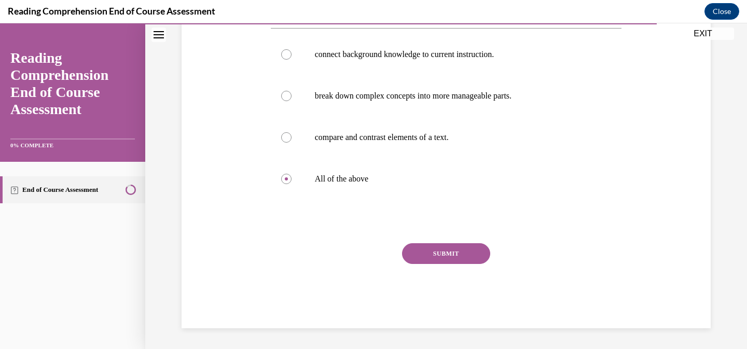
click at [418, 254] on button "SUBMIT" at bounding box center [446, 253] width 88 height 21
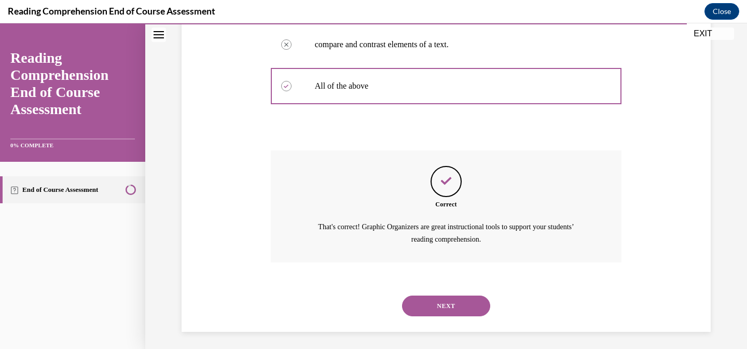
scroll to position [297, 0]
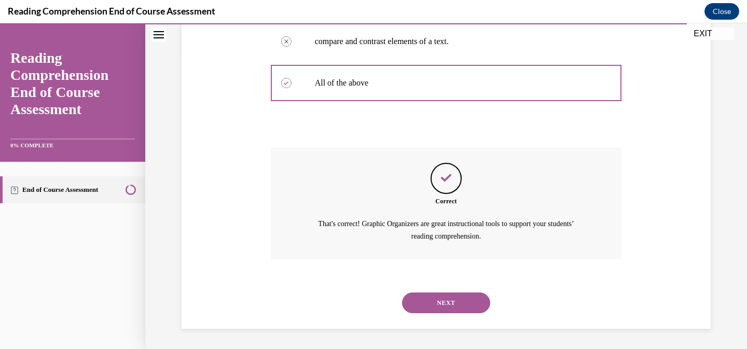
click at [451, 305] on button "NEXT" at bounding box center [446, 303] width 88 height 21
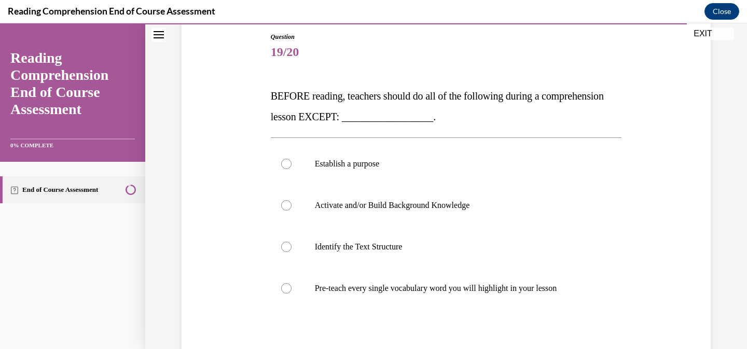
scroll to position [116, 0]
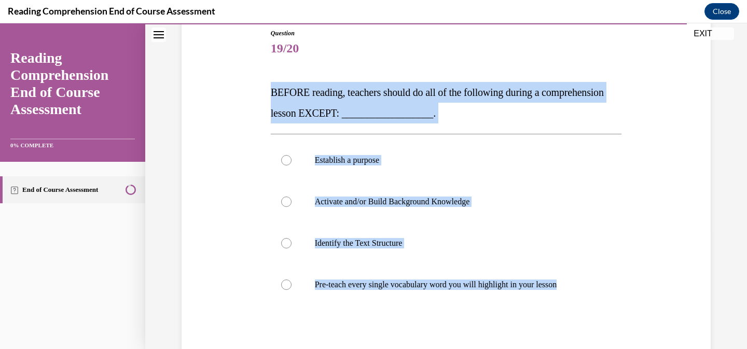
drag, startPoint x: 575, startPoint y: 282, endPoint x: 266, endPoint y: 95, distance: 361.3
click at [268, 95] on div "Question 19/20 BEFORE reading, teachers should do all of the following during a…" at bounding box center [446, 223] width 357 height 421
click at [319, 287] on p "Pre-teach every single vocabulary word you will highlight in your lesson" at bounding box center [455, 285] width 281 height 10
click at [292, 287] on input "Pre-teach every single vocabulary word you will highlight in your lesson" at bounding box center [286, 285] width 10 height 10
radio input "true"
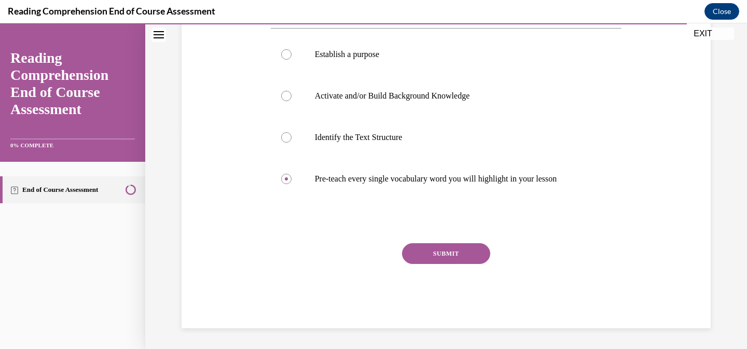
click at [445, 249] on button "SUBMIT" at bounding box center [446, 253] width 88 height 21
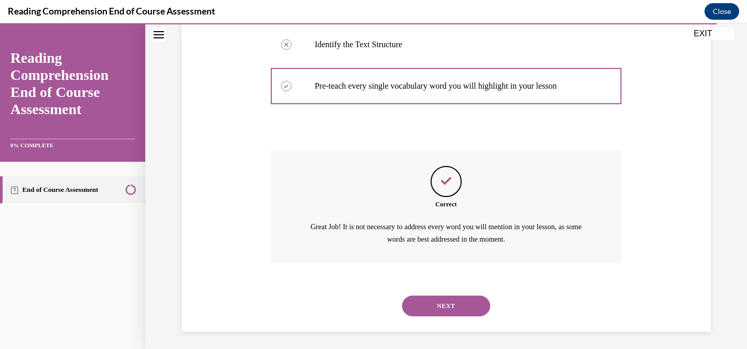
scroll to position [318, 0]
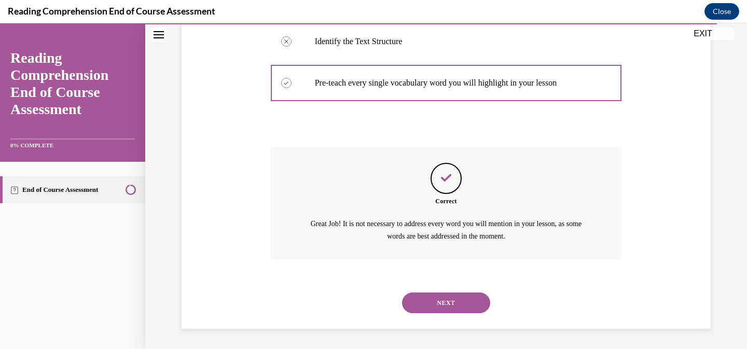
click at [443, 300] on button "NEXT" at bounding box center [446, 303] width 88 height 21
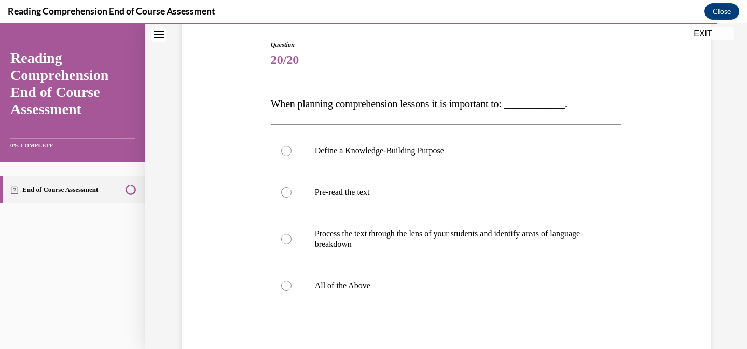
scroll to position [114, 0]
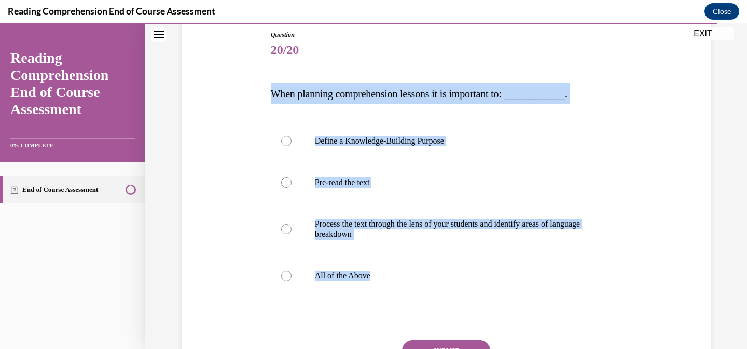
drag, startPoint x: 391, startPoint y: 281, endPoint x: 263, endPoint y: 102, distance: 220.6
click at [263, 102] on div "Question 20/20 When planning comprehension lessons it is important to: ________…" at bounding box center [446, 212] width 535 height 427
click at [323, 276] on p "All of the Above" at bounding box center [455, 276] width 281 height 10
click at [292, 276] on input "All of the Above" at bounding box center [286, 276] width 10 height 10
radio input "true"
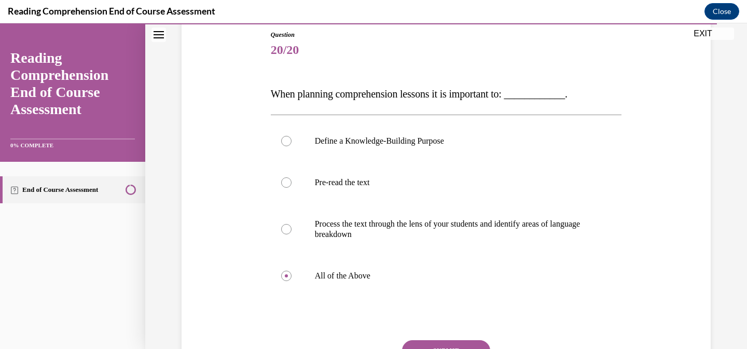
click at [453, 345] on button "SUBMIT" at bounding box center [446, 350] width 88 height 21
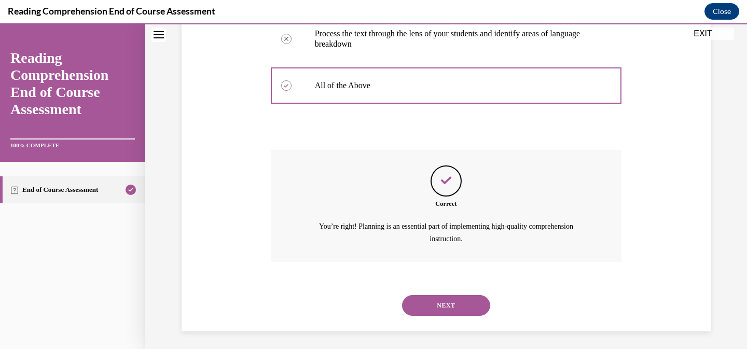
scroll to position [307, 0]
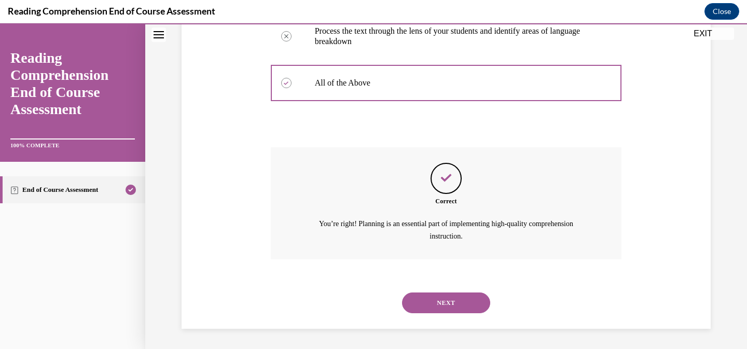
click at [458, 306] on button "NEXT" at bounding box center [446, 303] width 88 height 21
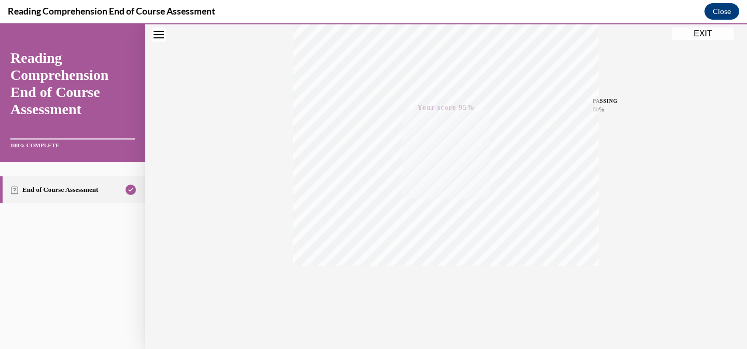
scroll to position [206, 0]
click at [707, 31] on button "EXIT" at bounding box center [703, 34] width 62 height 12
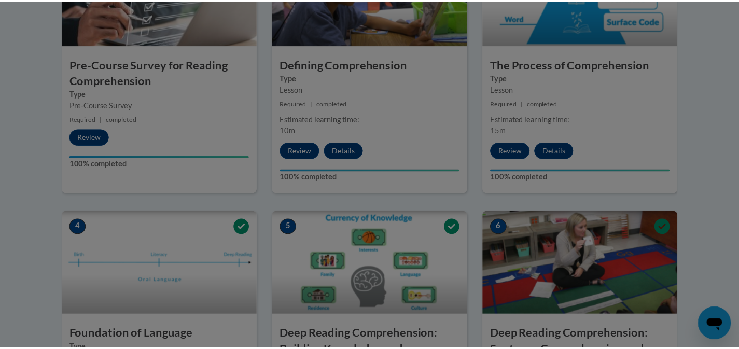
scroll to position [461, 0]
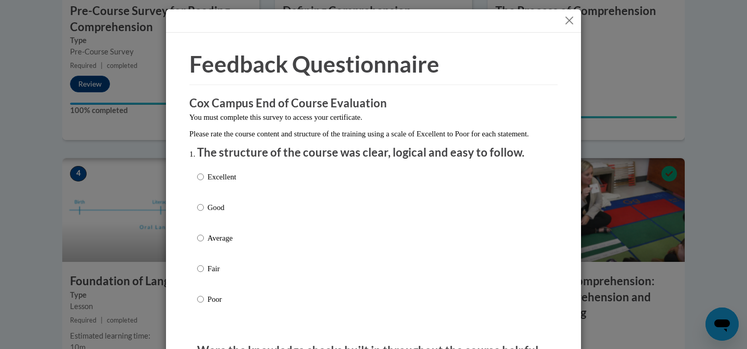
click at [567, 16] on button "Close" at bounding box center [569, 20] width 13 height 13
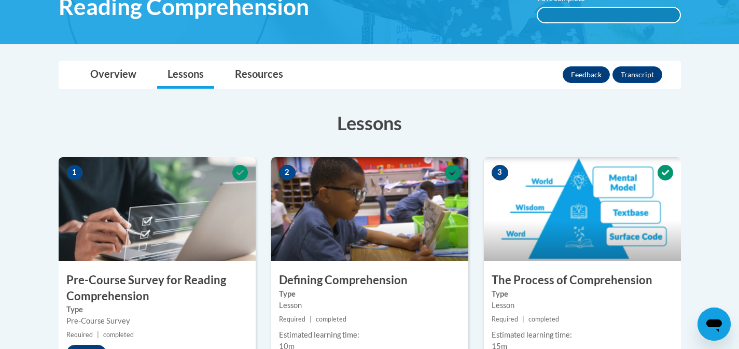
scroll to position [0, 0]
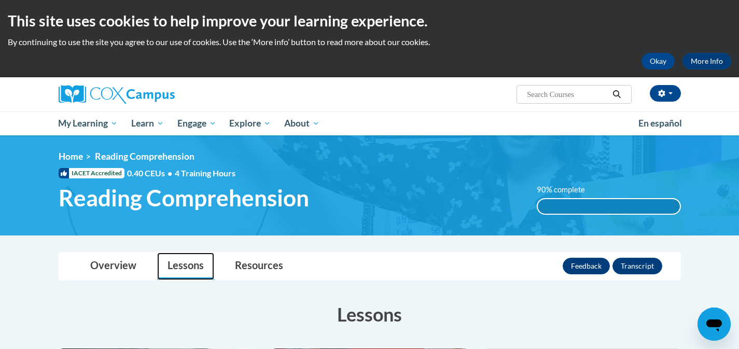
click at [196, 261] on link "Lessons" at bounding box center [185, 267] width 57 height 28
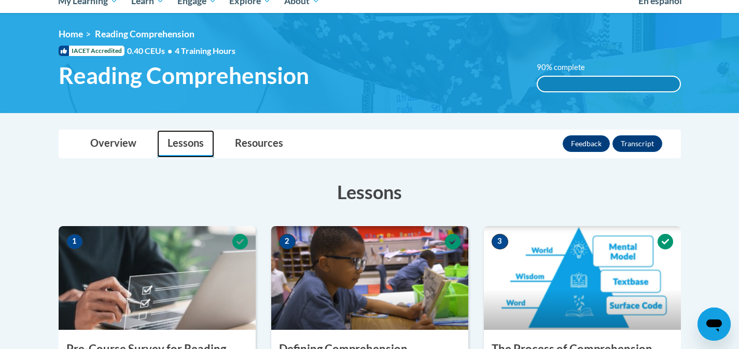
scroll to position [133, 0]
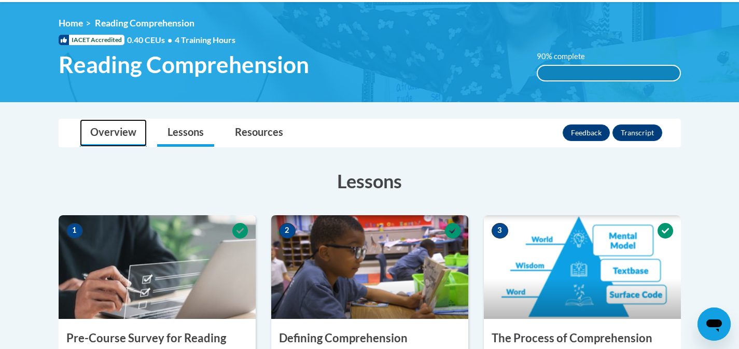
click at [134, 132] on link "Overview" at bounding box center [113, 133] width 67 height 28
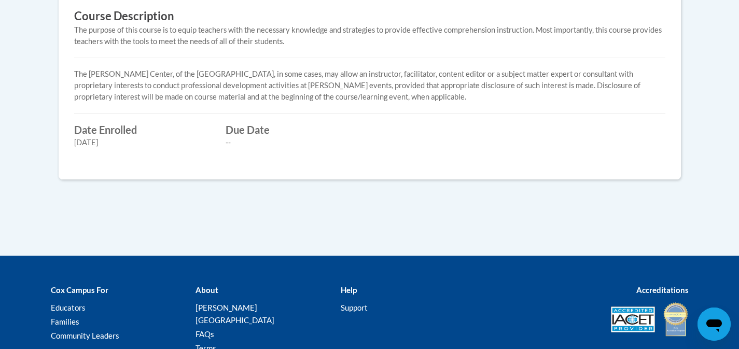
scroll to position [598, 0]
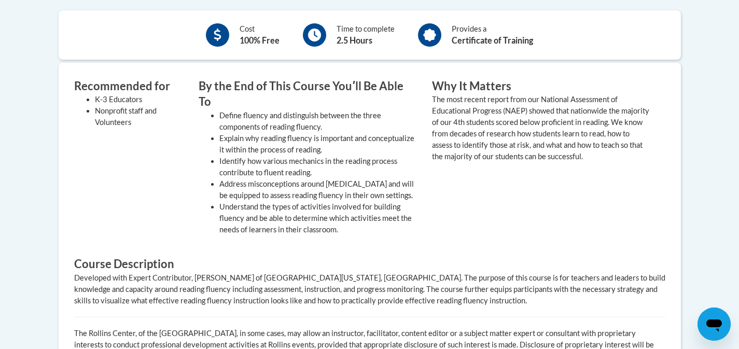
scroll to position [194, 0]
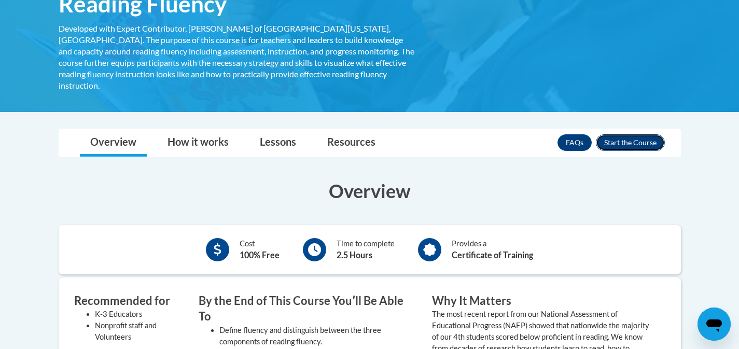
click at [619, 136] on button "Enroll" at bounding box center [630, 142] width 69 height 17
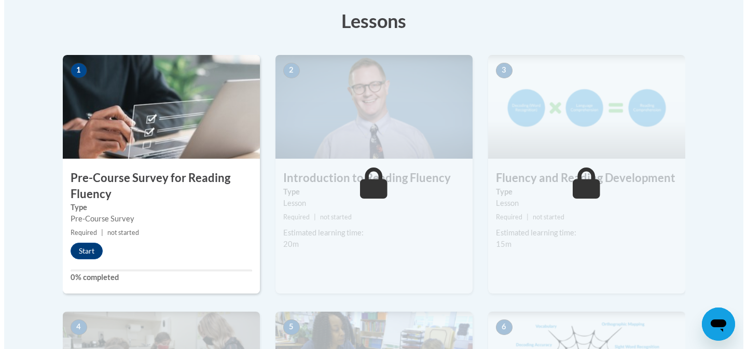
scroll to position [295, 0]
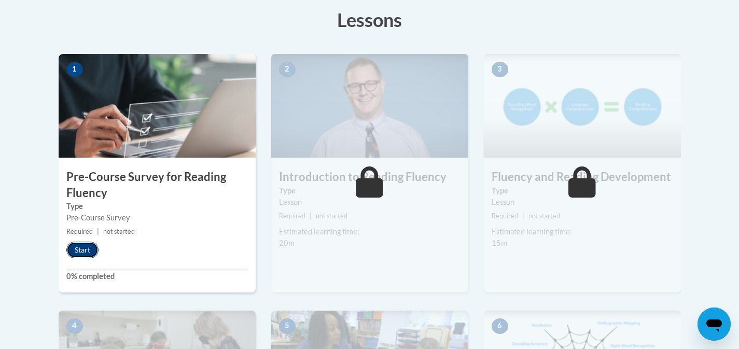
click at [90, 246] on button "Start" at bounding box center [82, 250] width 32 height 17
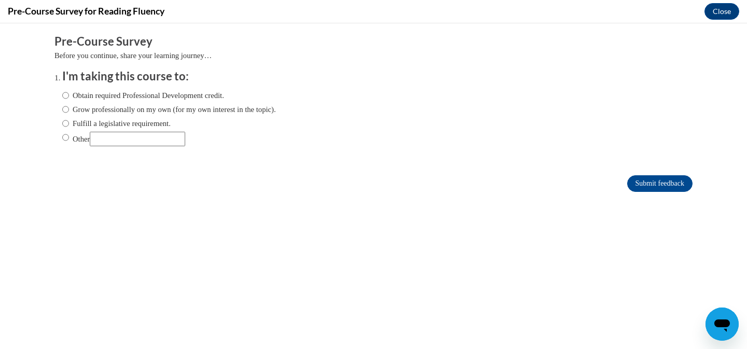
scroll to position [0, 0]
click at [98, 130] on div "Obtain required Professional Development credit. Grow professionally on my own …" at bounding box center [169, 118] width 214 height 67
click at [95, 121] on label "Fulfill a legislative requirement." at bounding box center [116, 123] width 108 height 11
click at [69, 121] on input "Fulfill a legislative requirement." at bounding box center [65, 123] width 7 height 11
radio input "true"
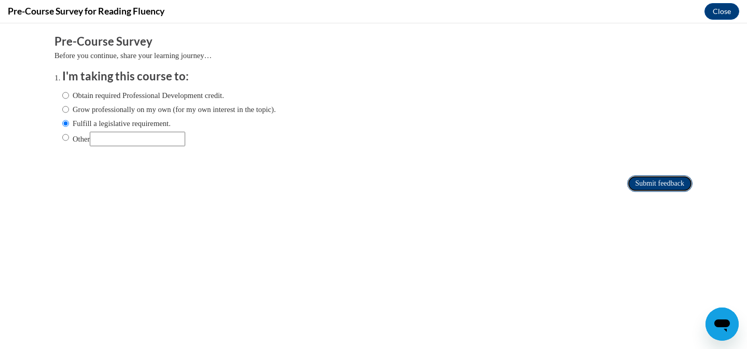
click at [627, 185] on input "Submit feedback" at bounding box center [659, 183] width 65 height 17
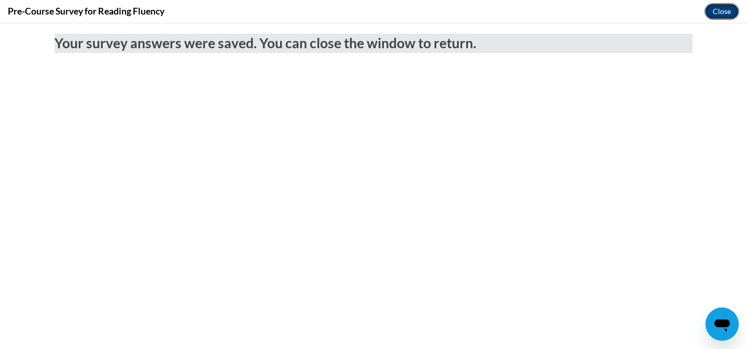
click at [727, 10] on button "Close" at bounding box center [722, 11] width 35 height 17
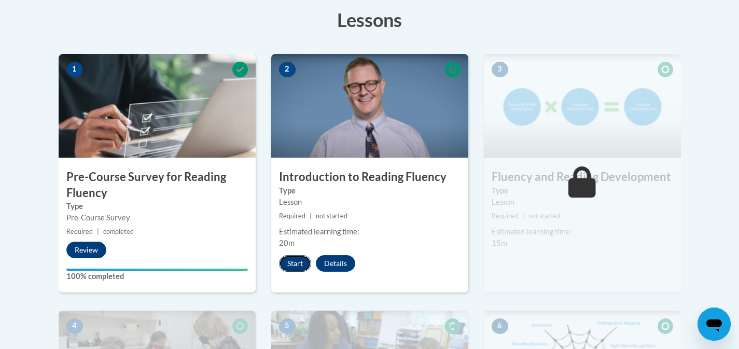
click at [304, 262] on button "Start" at bounding box center [295, 263] width 32 height 17
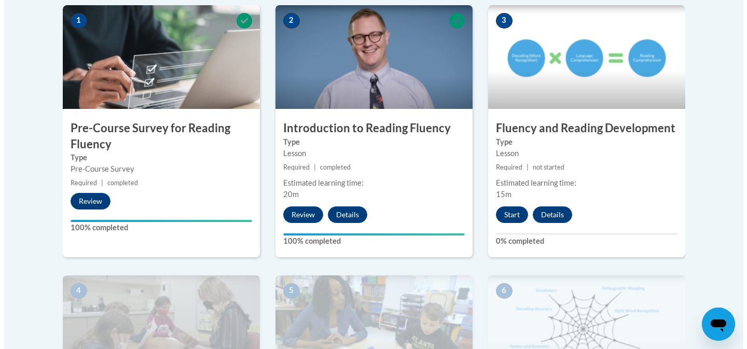
scroll to position [344, 0]
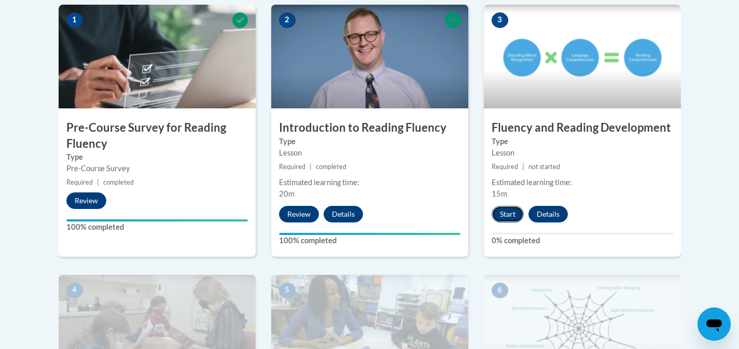
click at [505, 215] on button "Start" at bounding box center [508, 214] width 32 height 17
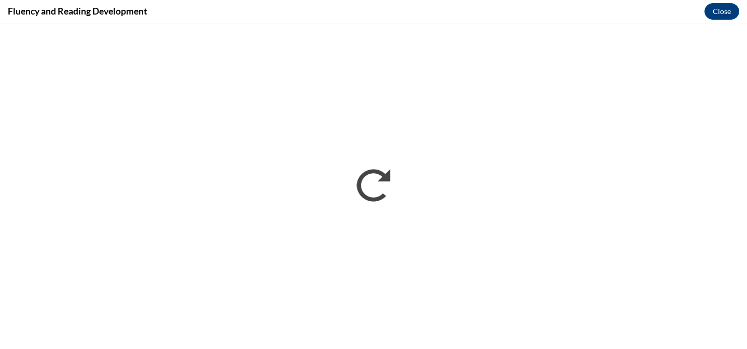
scroll to position [0, 0]
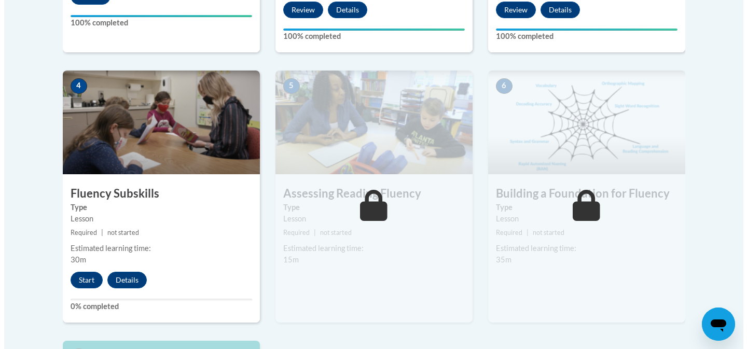
scroll to position [575, 0]
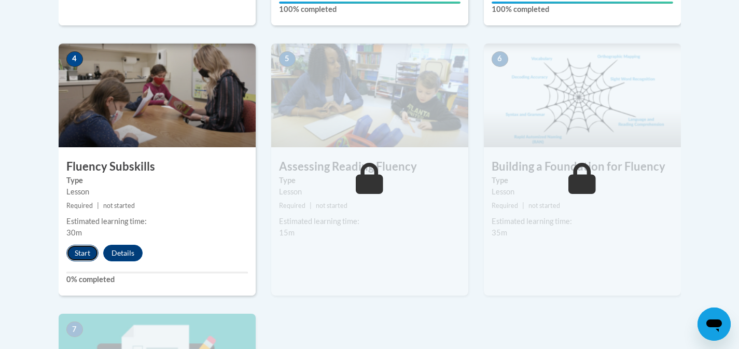
click at [85, 252] on button "Start" at bounding box center [82, 253] width 32 height 17
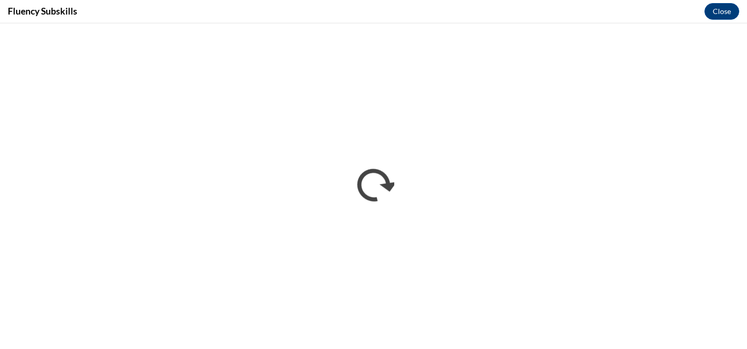
scroll to position [0, 0]
